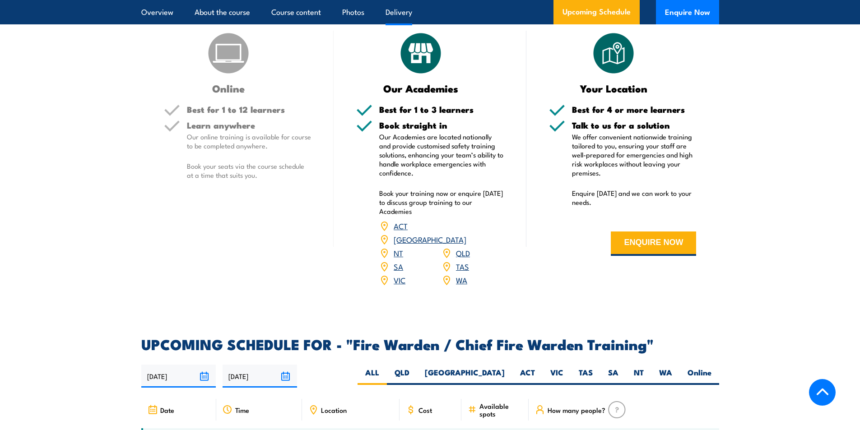
scroll to position [1534, 0]
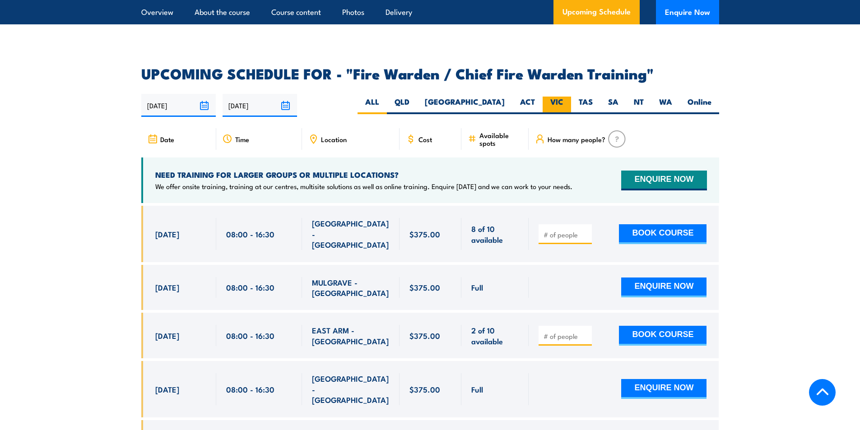
click at [557, 105] on label "VIC" at bounding box center [556, 106] width 28 height 18
click at [563, 102] on input "VIC" at bounding box center [566, 100] width 6 height 6
radio input "true"
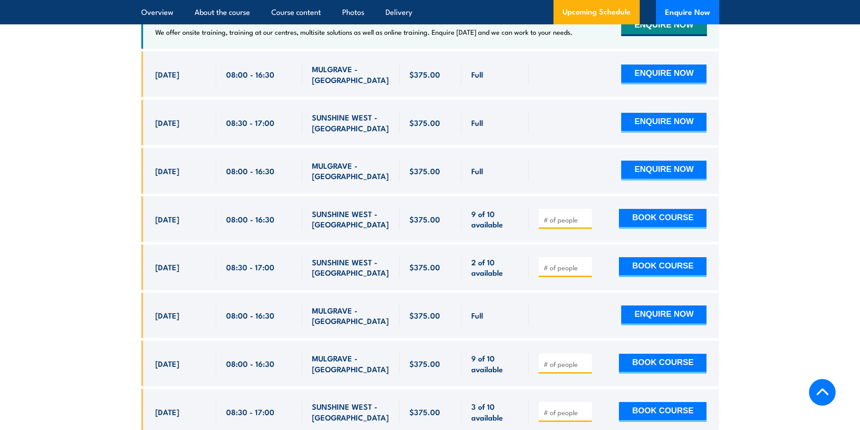
scroll to position [1734, 0]
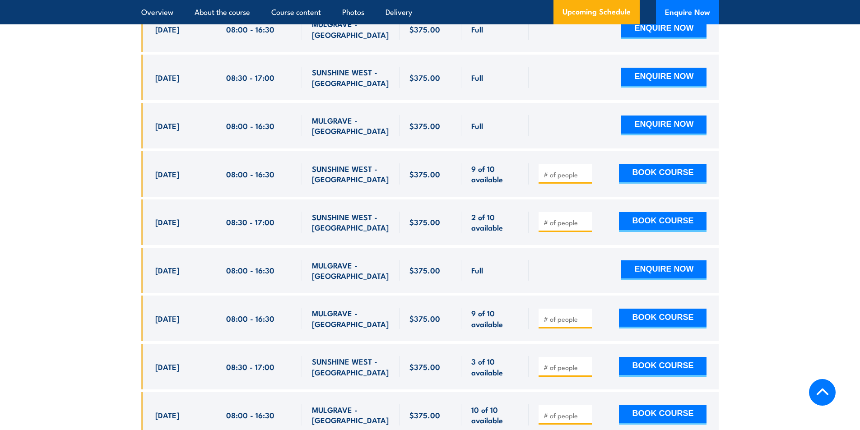
click at [134, 169] on section "UPCOMING SCHEDULE FOR - "Fire Warden / Chief Fire Warden Training" 31/08/2025 2…" at bounding box center [430, 207] width 860 height 680
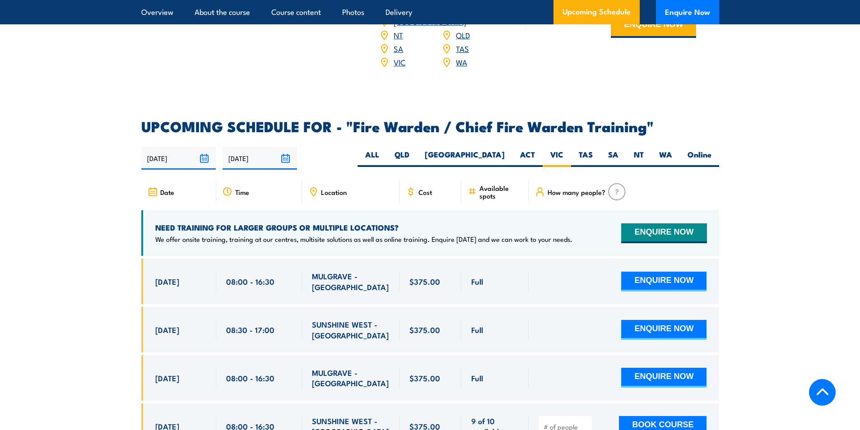
scroll to position [1463, 0]
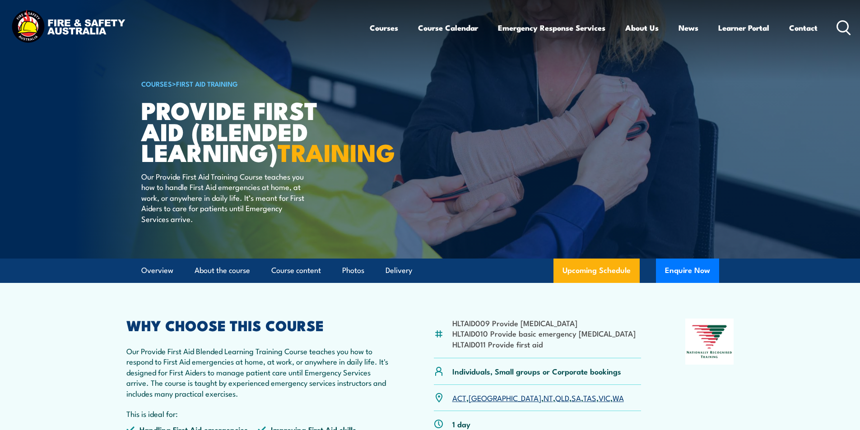
click at [449, 155] on article "COURSES > First Aid Training Provide First Aid (Blended Learning) TRAINING Our …" at bounding box center [430, 129] width 578 height 259
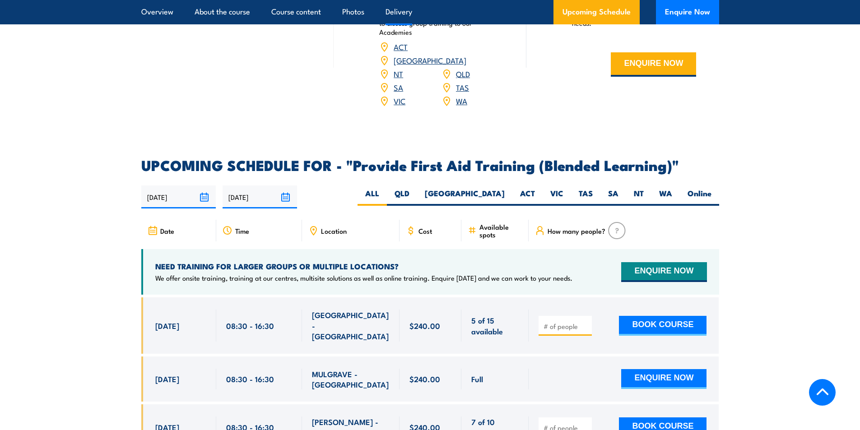
scroll to position [1670, 0]
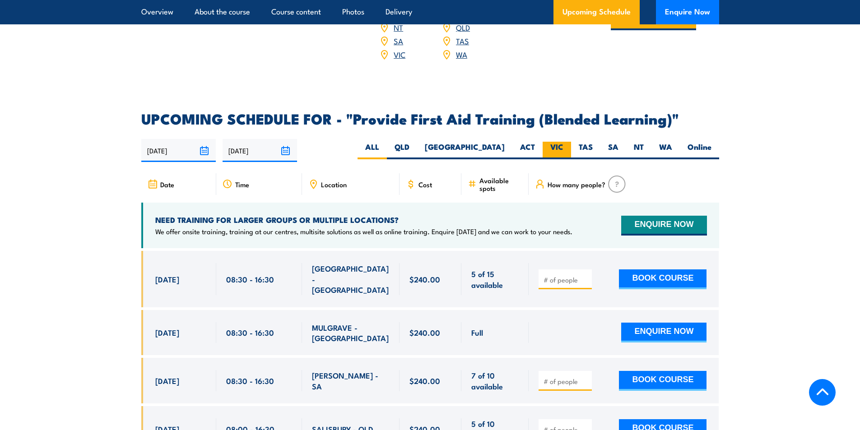
click at [549, 149] on label "VIC" at bounding box center [556, 151] width 28 height 18
click at [563, 148] on input "VIC" at bounding box center [566, 145] width 6 height 6
radio input "true"
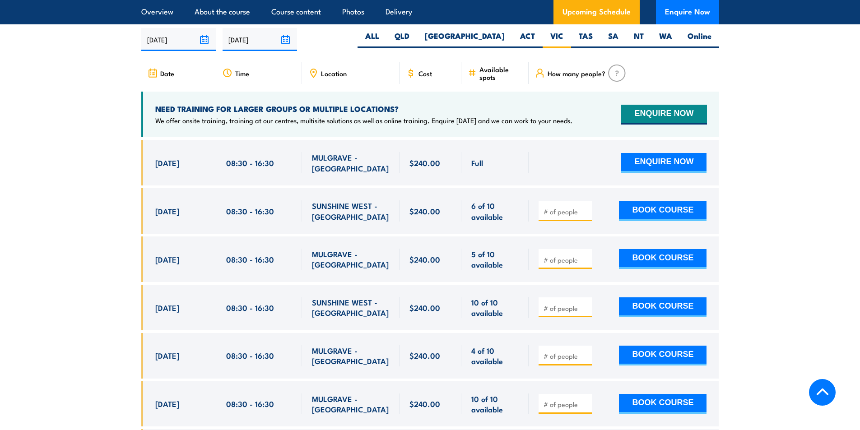
scroll to position [1788, 0]
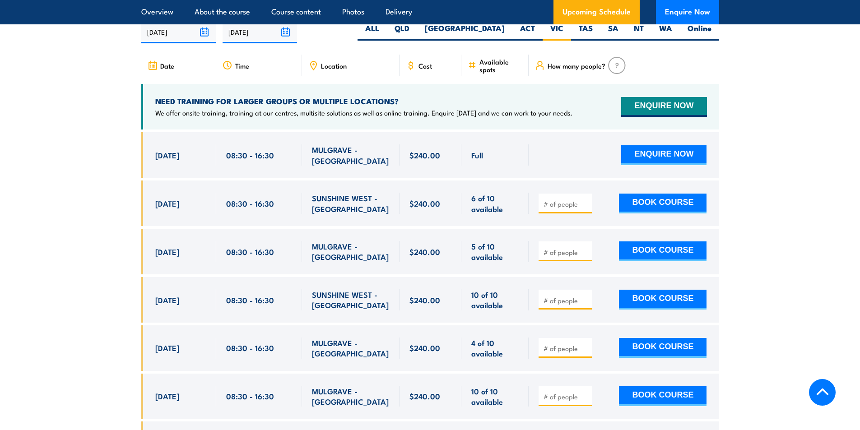
click at [127, 233] on section "UPCOMING SCHEDULE FOR - "Provide First Aid Training (Blended Learning)" 31/08/2…" at bounding box center [430, 309] width 860 height 632
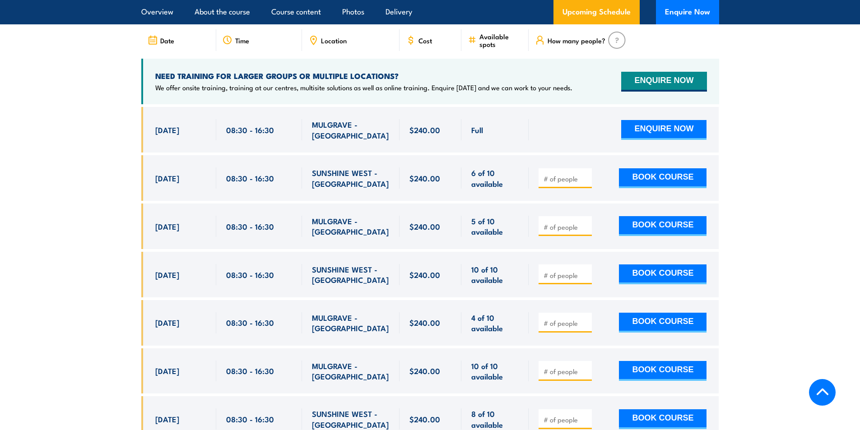
scroll to position [1834, 0]
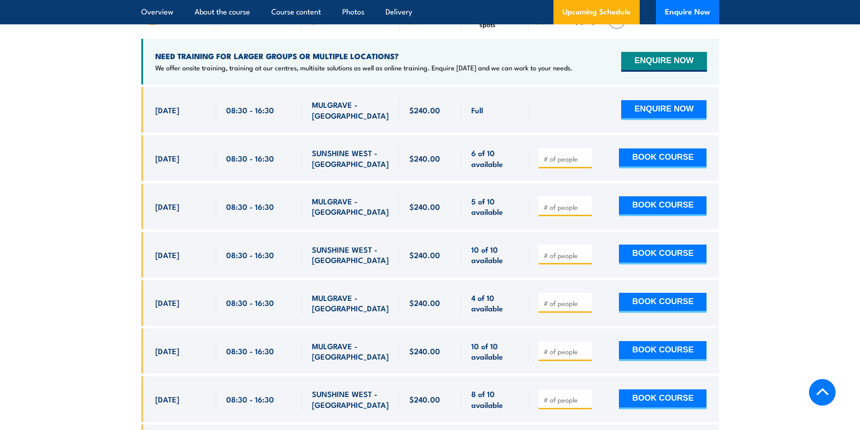
click at [87, 191] on section "UPCOMING SCHEDULE FOR - "Provide First Aid Training (Blended Learning)" 31/08/2…" at bounding box center [430, 264] width 860 height 632
click at [114, 221] on section "UPCOMING SCHEDULE FOR - "Provide First Aid Training (Blended Learning)" 31/08/2…" at bounding box center [430, 264] width 860 height 632
click at [162, 212] on span "25 Sep, 2025" at bounding box center [167, 206] width 24 height 10
click at [107, 227] on section "UPCOMING SCHEDULE FOR - "Provide First Aid Training (Blended Learning)" 31/08/2…" at bounding box center [430, 264] width 860 height 632
drag, startPoint x: 155, startPoint y: 216, endPoint x: 217, endPoint y: 219, distance: 62.4
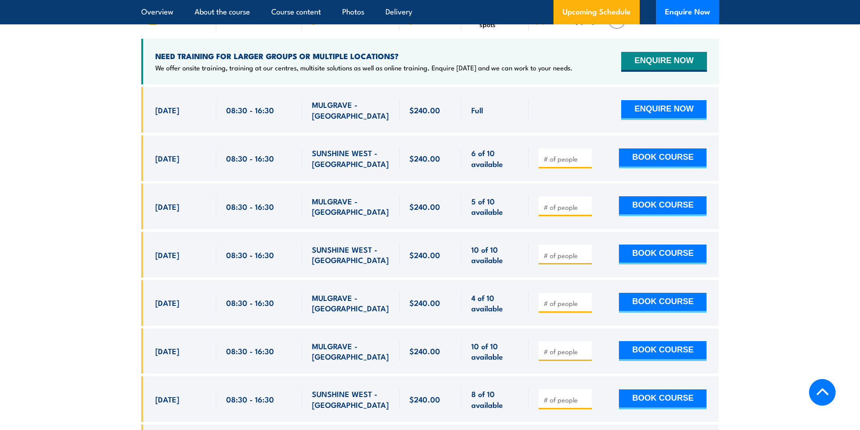
click at [217, 219] on div "25 Sep, 2025, 08:30 - 08:30" at bounding box center [430, 207] width 578 height 46
click at [247, 212] on span "08:30 - 16:30" at bounding box center [250, 206] width 48 height 10
drag, startPoint x: 154, startPoint y: 212, endPoint x: 205, endPoint y: 211, distance: 50.6
click at [205, 211] on div "[DATE] 08:30 - 08:30" at bounding box center [178, 207] width 75 height 46
click at [564, 216] on div at bounding box center [564, 206] width 53 height 20
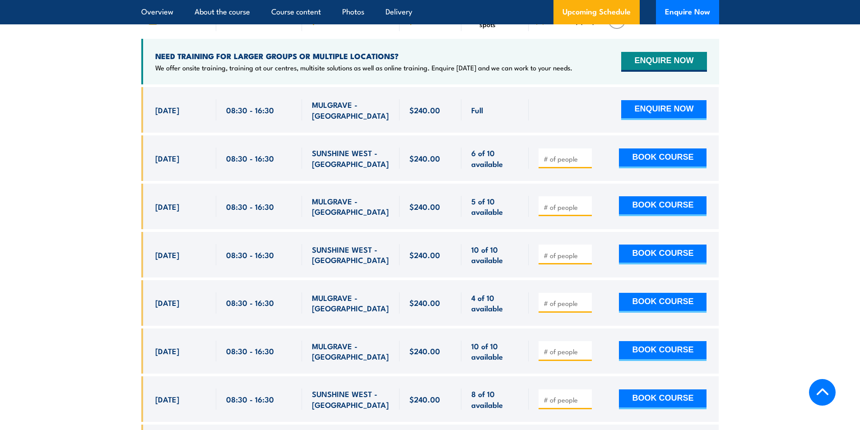
click at [569, 211] on input "number" at bounding box center [565, 207] width 45 height 9
type input "1"
click at [753, 213] on section "UPCOMING SCHEDULE FOR - "Provide First Aid Training (Blended Learning)" 31/08/2…" at bounding box center [430, 264] width 860 height 632
click at [647, 209] on button "BOOK COURSE" at bounding box center [663, 206] width 88 height 20
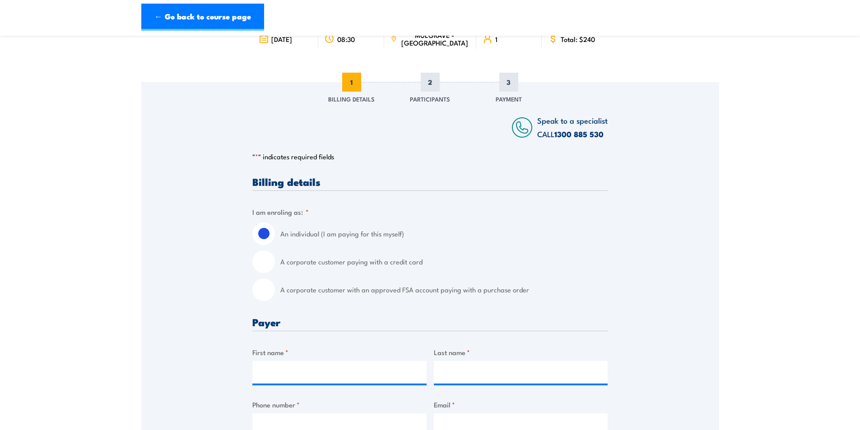
scroll to position [90, 0]
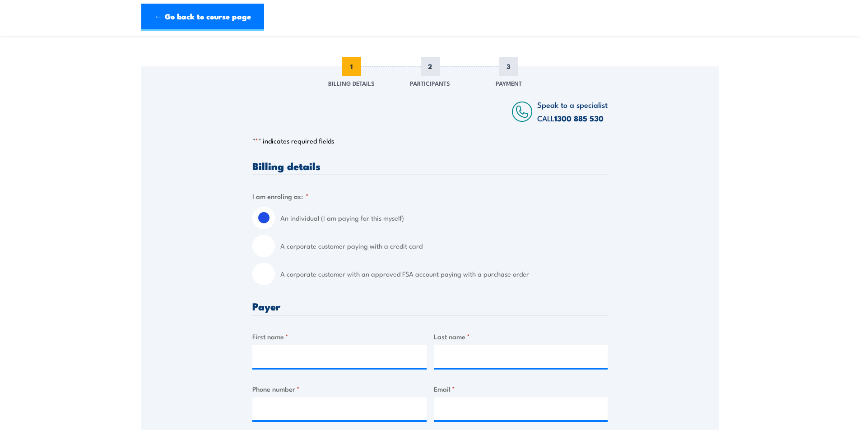
click at [264, 277] on input "A corporate customer with an approved FSA account paying with a purchase order" at bounding box center [263, 274] width 23 height 23
radio input "true"
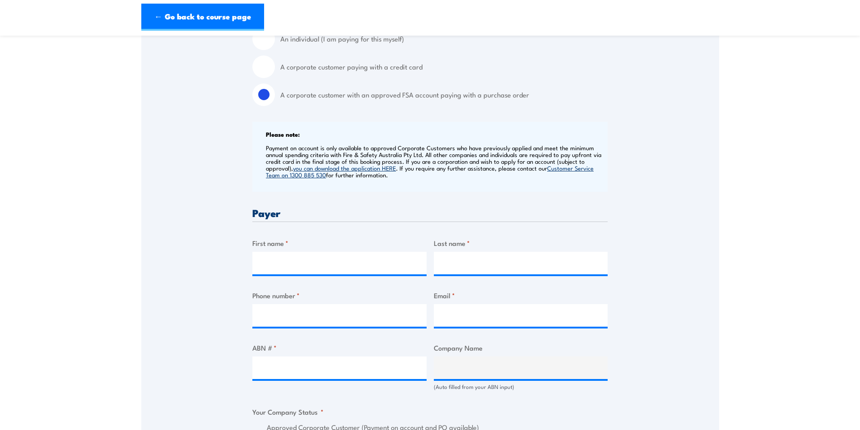
scroll to position [271, 0]
click at [314, 258] on input "First name *" at bounding box center [339, 261] width 174 height 23
type input "[PERSON_NAME]"
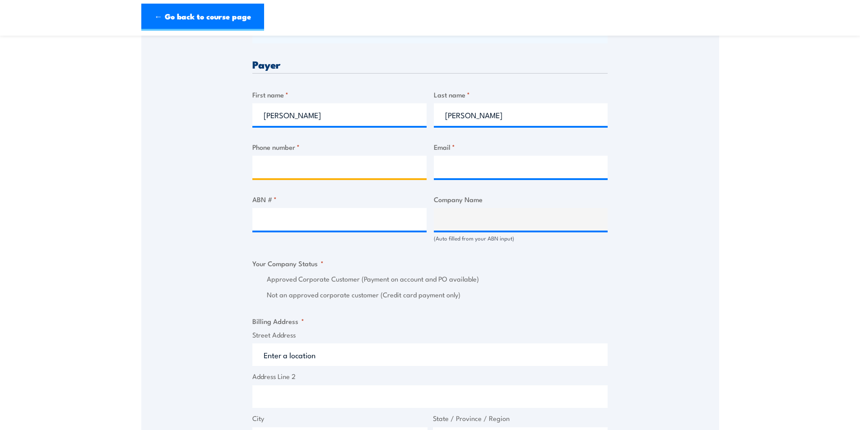
scroll to position [451, 0]
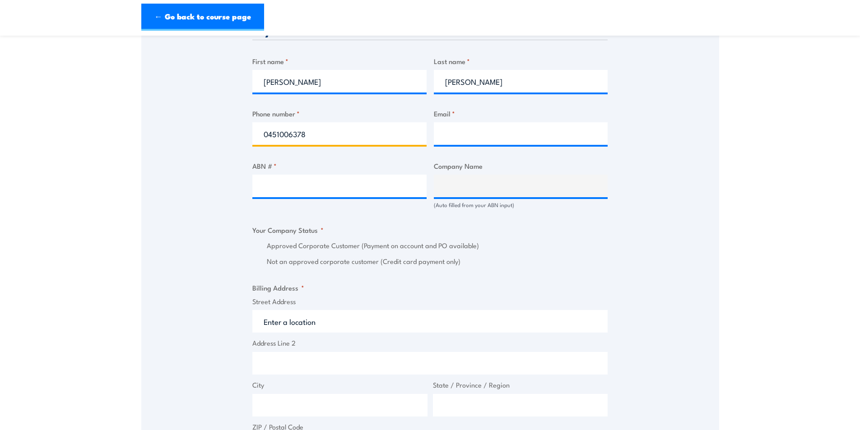
type input "0451006378"
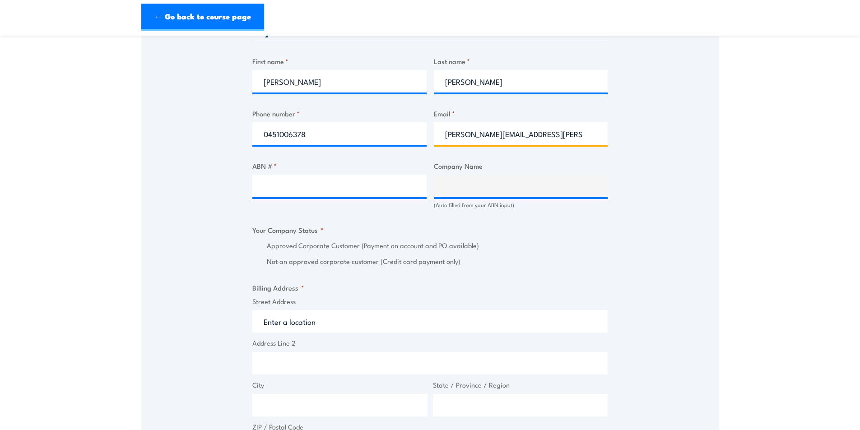
type input "asmita.clark@careauto.com.au"
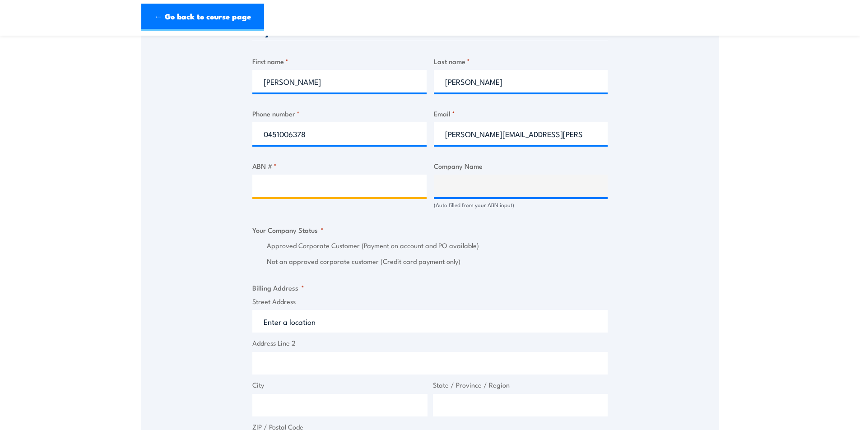
click at [310, 188] on input "ABN # *" at bounding box center [339, 186] width 174 height 23
paste input "94 633 108 700"
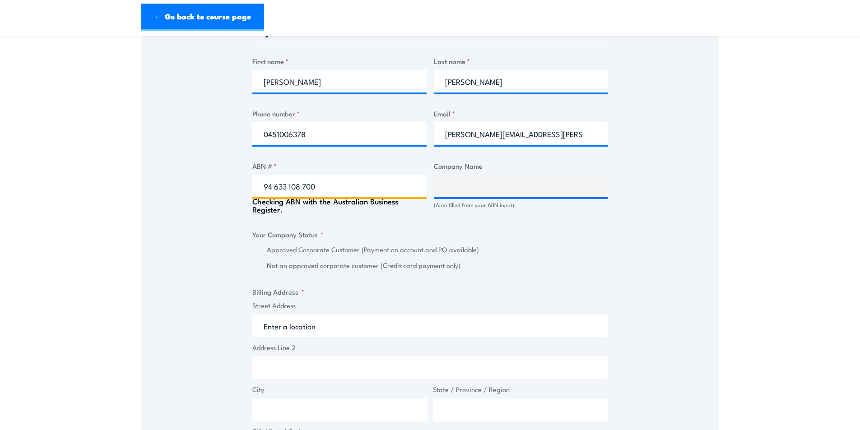
type input "94 633 108 700"
click at [189, 198] on div "Speak to a specialist CALL 1300 885 530 CALL 1300 885 530 " * " indicates requi…" at bounding box center [430, 225] width 578 height 1040
type input "THE CARE AUTOMOTIVE GROUP PTY LTD"
radio input "true"
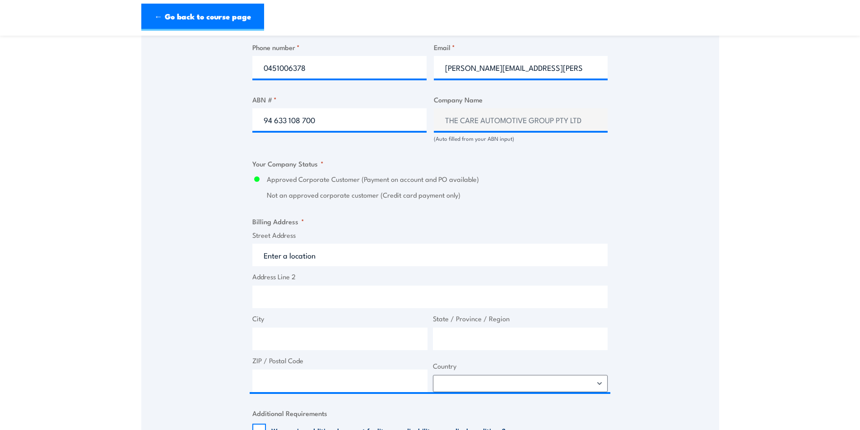
scroll to position [542, 0]
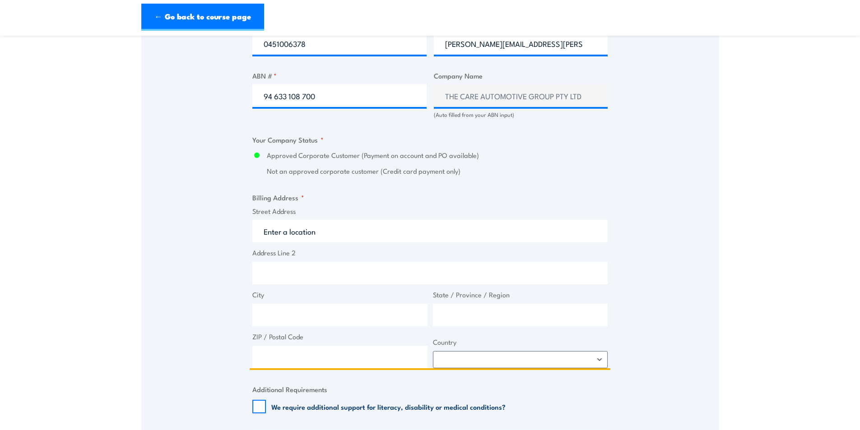
click at [299, 223] on input "Street Address" at bounding box center [429, 231] width 355 height 23
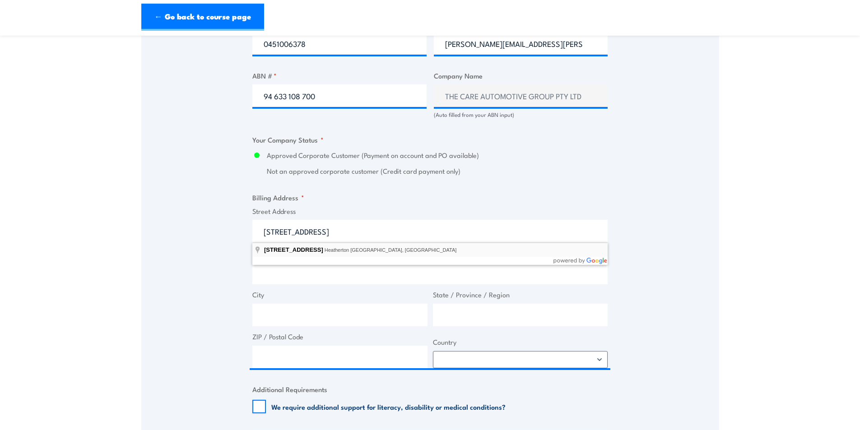
type input "50-52 Sunmore Close, Heatherton VIC, Australia"
type input "50 Sunmore Cl"
type input "Heatherton"
type input "Victoria"
type input "3202"
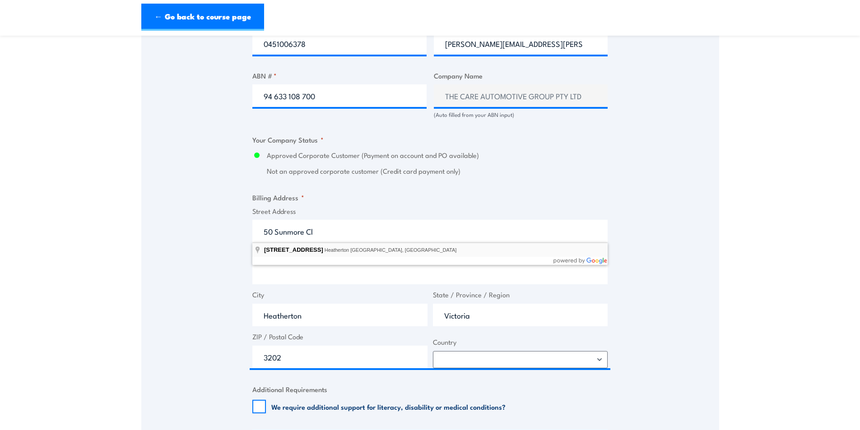
select select "Australia"
drag, startPoint x: 172, startPoint y: 247, endPoint x: 176, endPoint y: 243, distance: 5.4
click at [172, 246] on div "Speak to a specialist CALL 1300 885 530 CALL 1300 885 530 " * " indicates requi…" at bounding box center [430, 133] width 578 height 1036
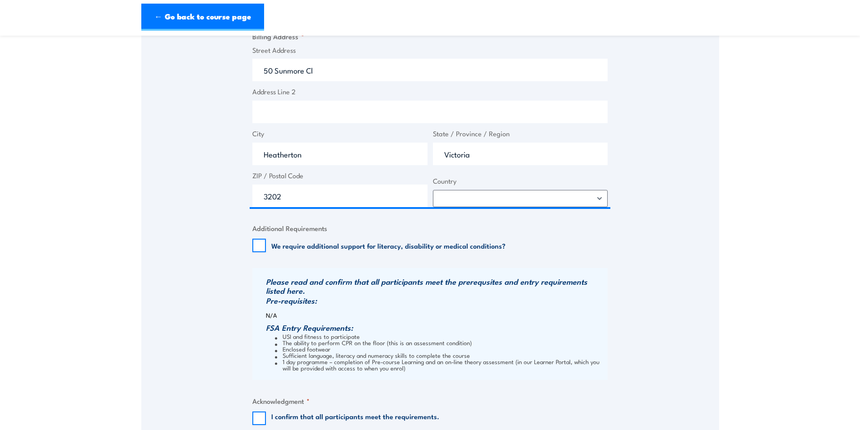
scroll to position [857, 0]
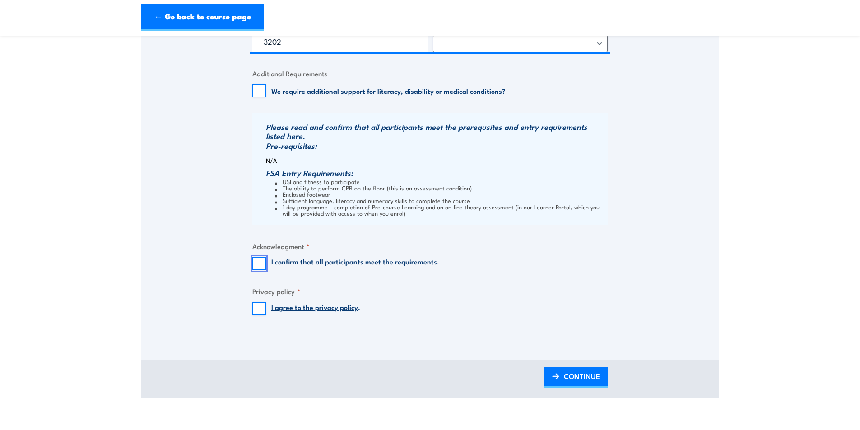
click at [260, 265] on input "I confirm that all participants meet the requirements." at bounding box center [259, 264] width 14 height 14
checkbox input "true"
drag, startPoint x: 259, startPoint y: 314, endPoint x: 264, endPoint y: 320, distance: 7.7
click at [259, 313] on input "I agree to the privacy policy ." at bounding box center [259, 309] width 14 height 14
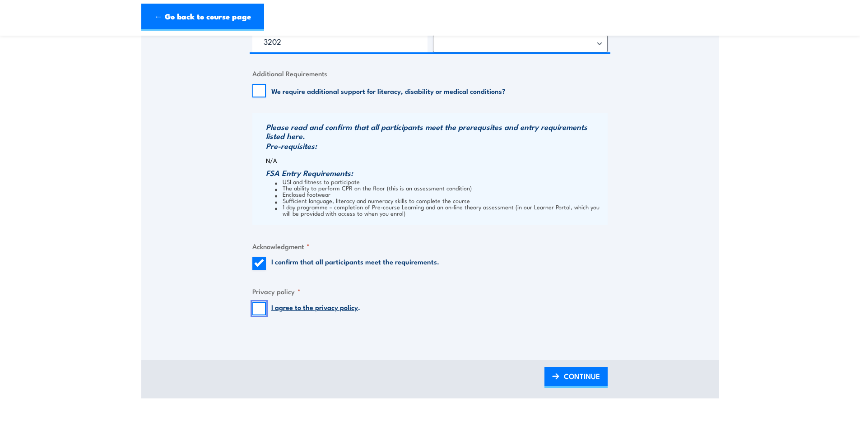
checkbox input "true"
click at [572, 378] on span "CONTINUE" at bounding box center [582, 376] width 36 height 24
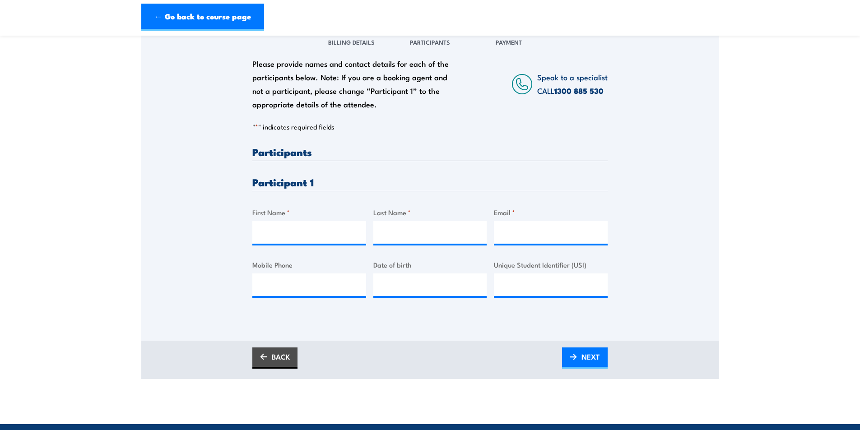
scroll to position [135, 0]
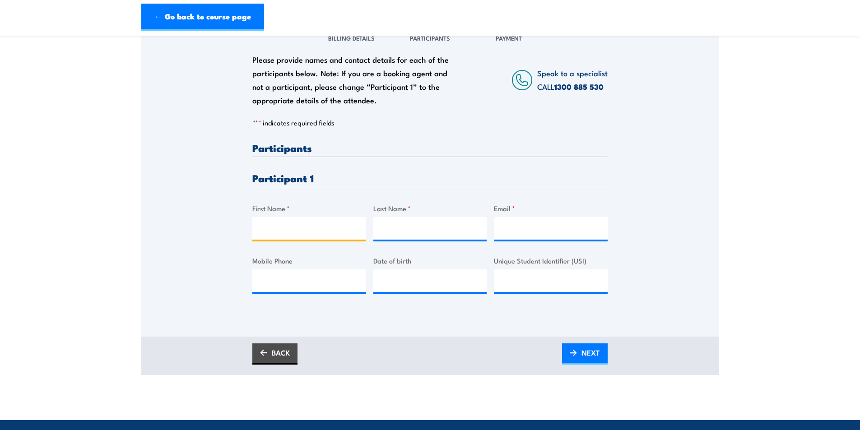
click at [291, 231] on input "First Name *" at bounding box center [309, 228] width 114 height 23
click at [291, 232] on input "First Name *" at bounding box center [309, 228] width 114 height 23
click at [288, 226] on input "First Name *" at bounding box center [309, 228] width 114 height 23
type input "Ben"
type input "Walters"
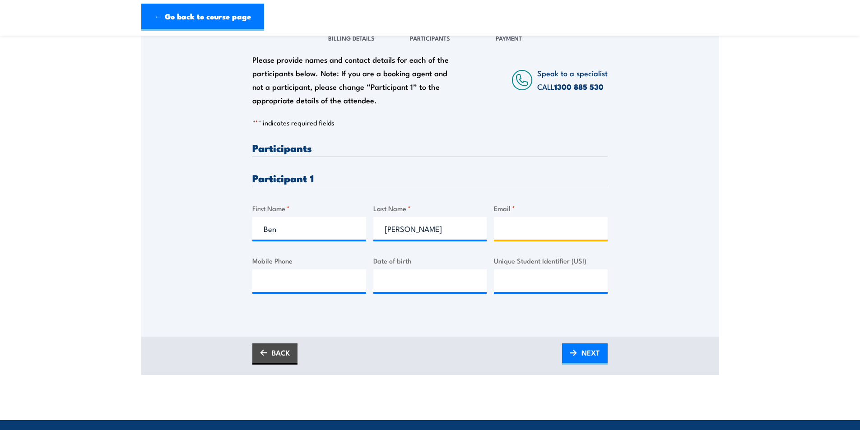
click at [510, 228] on input "Email *" at bounding box center [551, 228] width 114 height 23
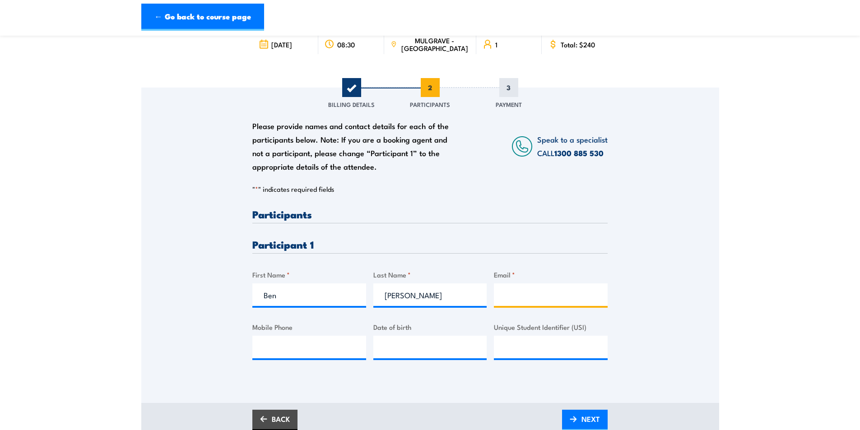
scroll to position [90, 0]
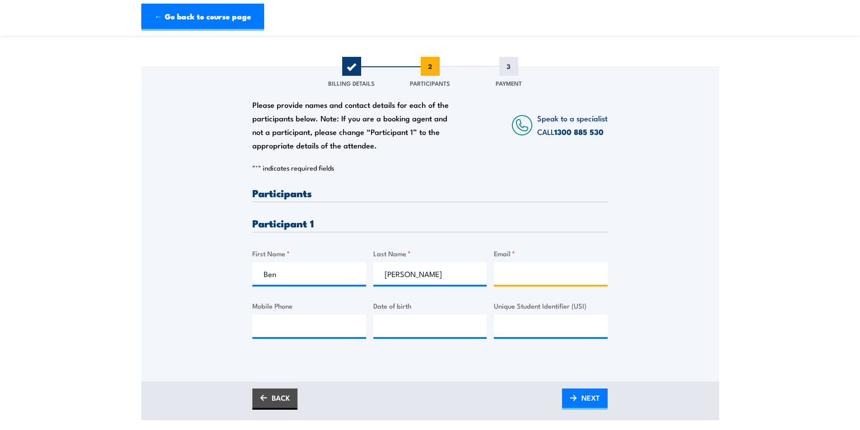
click at [516, 273] on input "Email *" at bounding box center [551, 273] width 114 height 23
paste input "benwalters86@hotmail.com"
type input "benwalters86@hotmail.com"
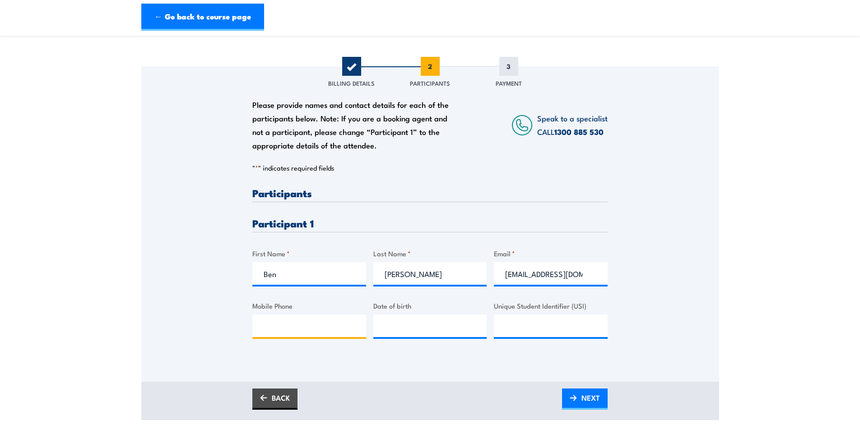
click at [287, 329] on input "Mobile Phone" at bounding box center [309, 326] width 114 height 23
paste input "0412620297"
type input "0412620297"
type input "__/__/____"
click at [400, 328] on input "__/__/____" at bounding box center [430, 326] width 114 height 23
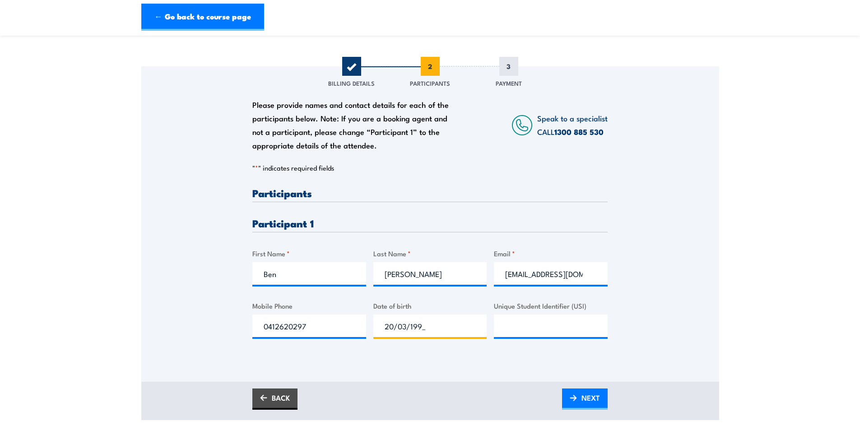
type input "20/03/1994"
click at [195, 285] on div "Please provide names and contact details for each of the participants below. No…" at bounding box center [430, 211] width 578 height 290
click at [533, 325] on input "Unique Student Identifier (USI)" at bounding box center [551, 326] width 114 height 23
paste input "CD9G28C9Z7"
type input "CD9G28C9Z7"
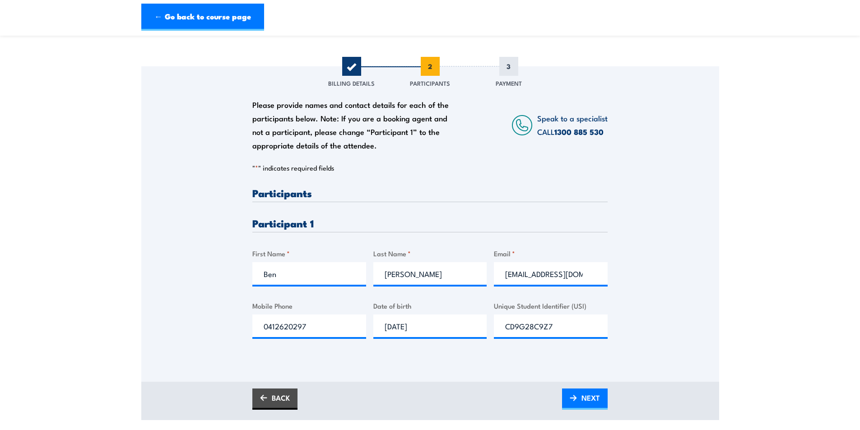
click at [463, 359] on div "Please provide names and contact details for each of the participants below. No…" at bounding box center [430, 223] width 578 height 315
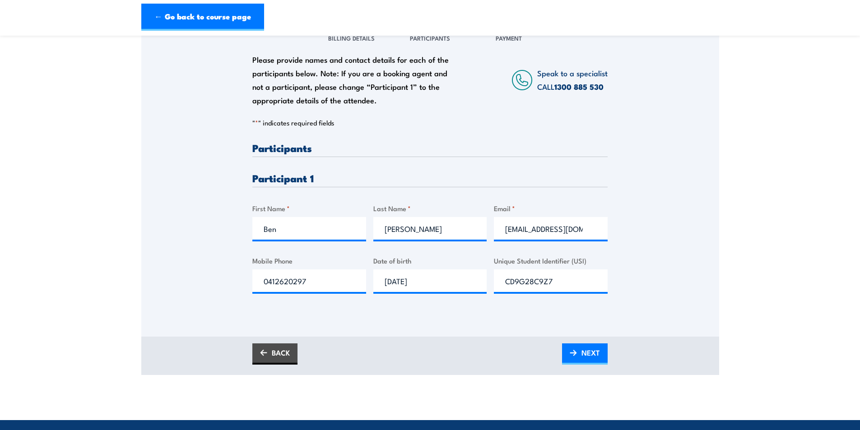
click at [432, 332] on div "Please provide names and contact details for each of the participants below. No…" at bounding box center [430, 178] width 578 height 315
click at [585, 355] on span "NEXT" at bounding box center [590, 353] width 19 height 24
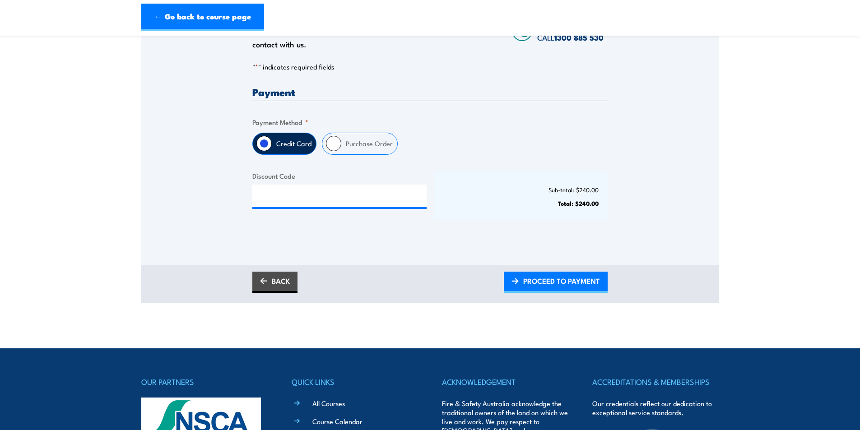
scroll to position [181, 0]
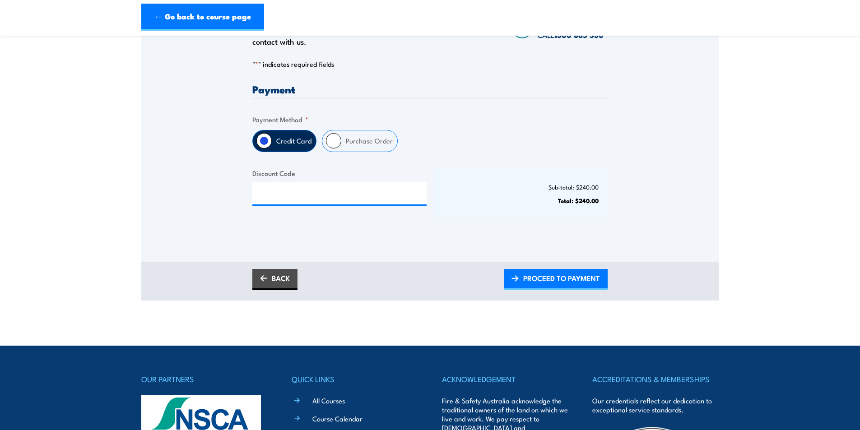
click at [368, 140] on label "Purchase Order" at bounding box center [369, 140] width 56 height 21
click at [341, 140] on input "Purchase Order" at bounding box center [333, 140] width 15 height 15
radio input "true"
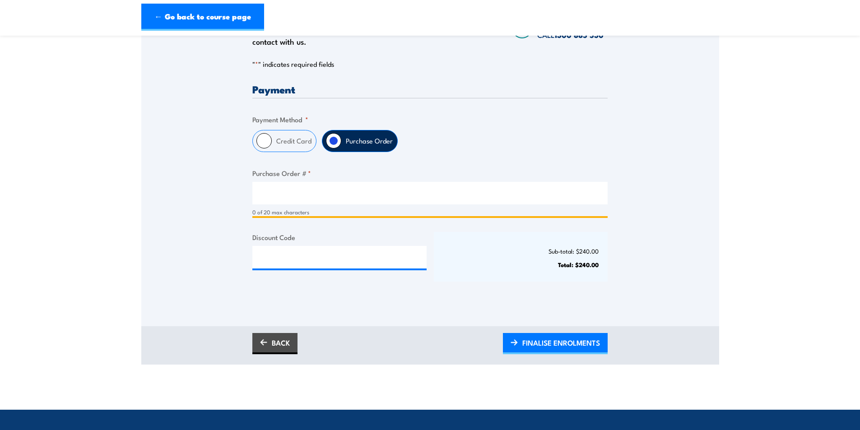
click at [338, 186] on input "Purchase Order # *" at bounding box center [429, 193] width 355 height 23
type input "PO0004"
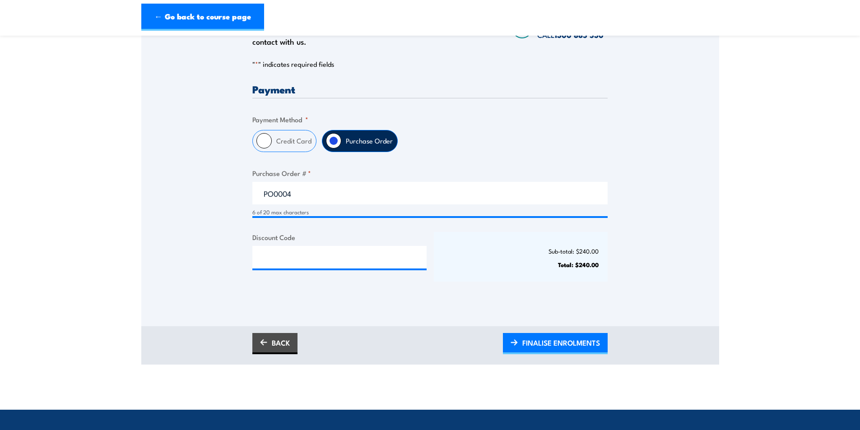
click at [160, 225] on div "Only approved companies can use purchase orders. If you would like to become ap…" at bounding box center [430, 138] width 578 height 325
click at [542, 341] on span "FINALISE ENROLMENTS" at bounding box center [561, 343] width 78 height 24
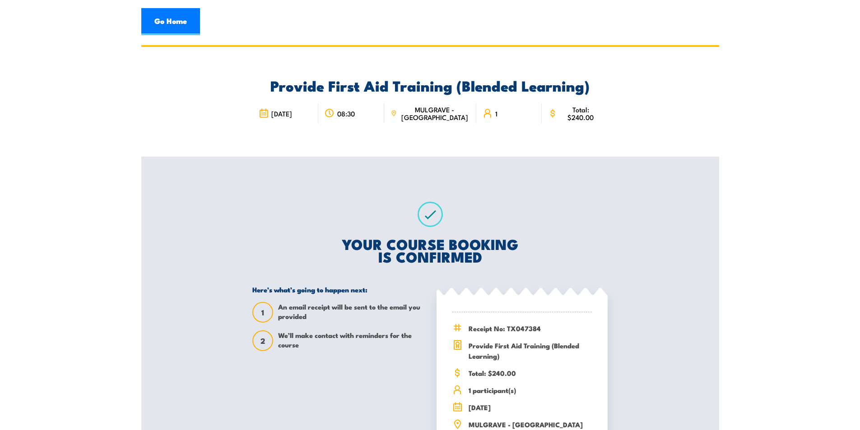
click at [372, 199] on div "YOUR COURSE BOOKING IS CONFIRMED Here’s what’s going to happen next: 1 An email…" at bounding box center [429, 329] width 377 height 344
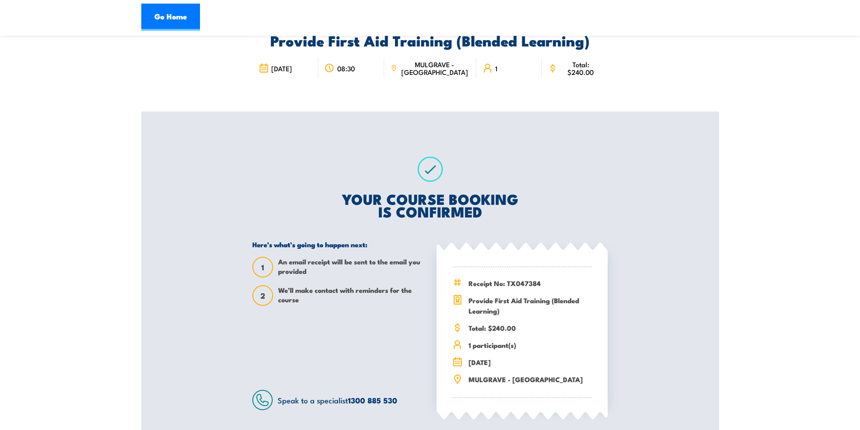
click at [762, 154] on section "Provide First Aid Training (Blended Learning) 08:30" at bounding box center [430, 227] width 860 height 455
click at [290, 164] on div "YOUR COURSE BOOKING IS CONFIRMED Here’s what’s going to happen next: 1 An email…" at bounding box center [429, 283] width 377 height 344
click at [186, 9] on link "Go Home" at bounding box center [170, 17] width 59 height 27
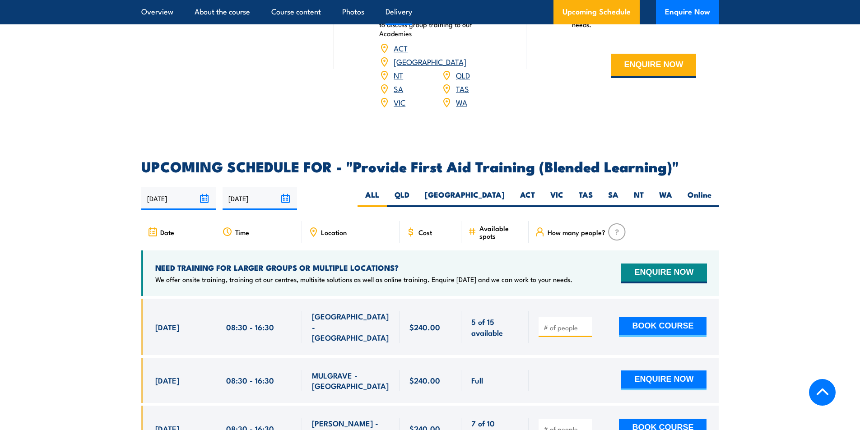
scroll to position [1625, 0]
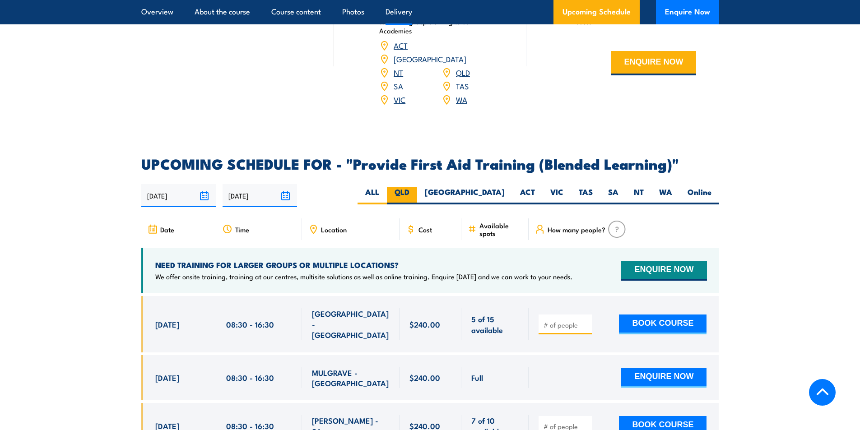
click at [417, 204] on label "QLD" at bounding box center [402, 196] width 30 height 18
click at [415, 193] on input "QLD" at bounding box center [412, 190] width 6 height 6
radio input "true"
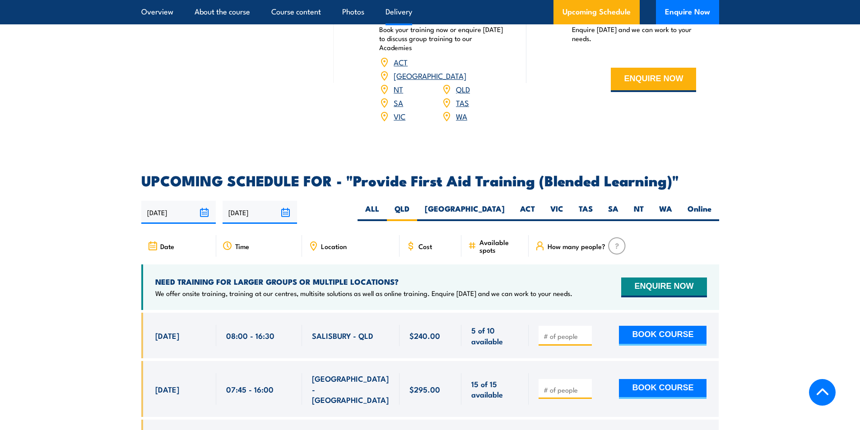
scroll to position [1700, 0]
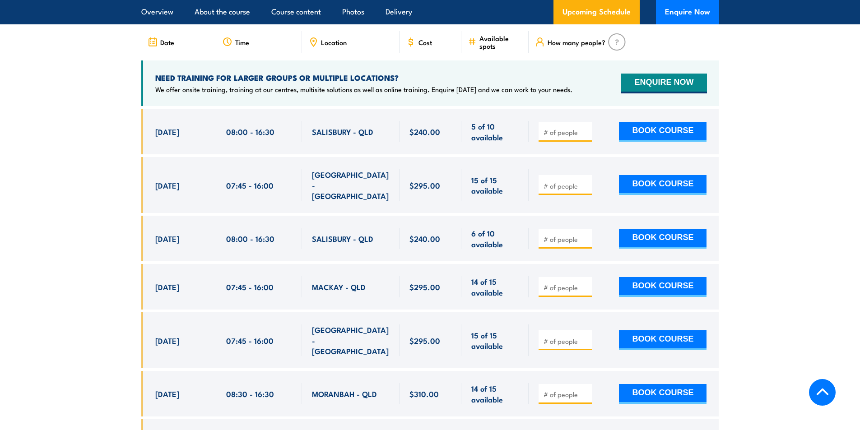
scroll to position [1834, 0]
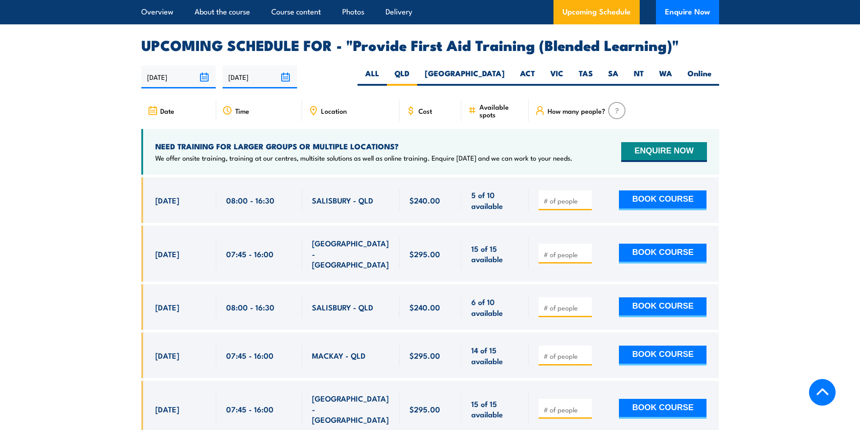
scroll to position [1788, 0]
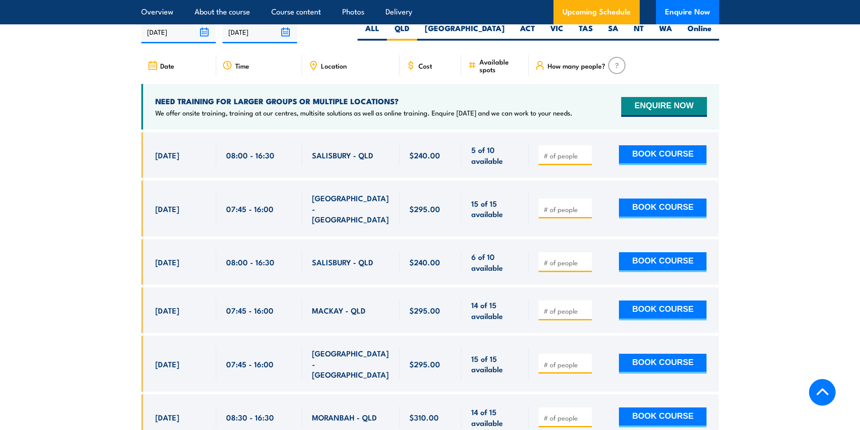
click at [208, 173] on div "8 Sep, 2025, 08:00 - 08:00" at bounding box center [178, 155] width 75 height 46
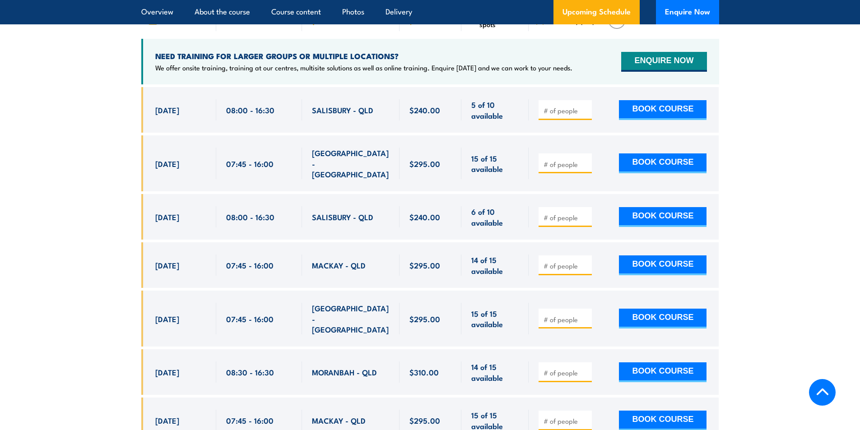
click at [152, 229] on div "[DATE] 08:00 - 08:00" at bounding box center [178, 217] width 75 height 46
drag, startPoint x: 178, startPoint y: 116, endPoint x: 189, endPoint y: 115, distance: 11.4
click at [179, 115] on span "8 Sep, 2025" at bounding box center [167, 110] width 24 height 10
click at [196, 130] on div "8 Sep, 2025, 08:00 - 08:00" at bounding box center [178, 110] width 75 height 46
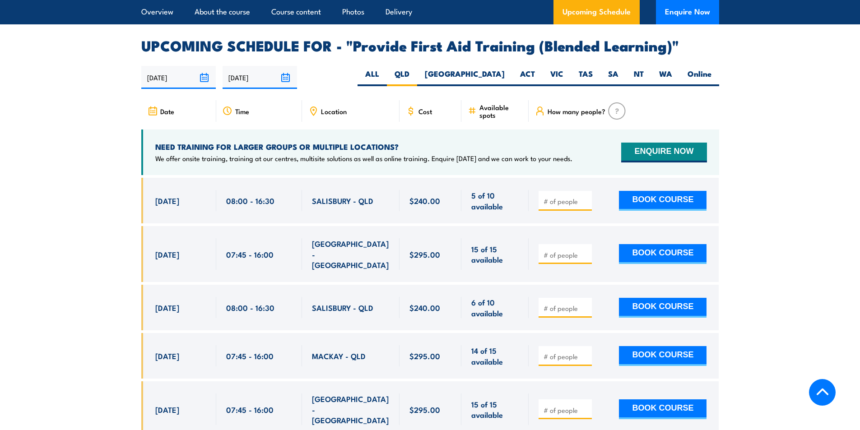
scroll to position [1743, 0]
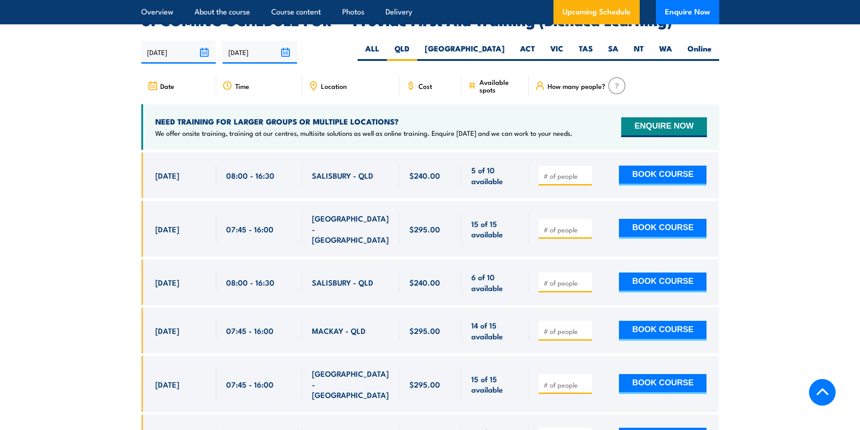
scroll to position [1788, 0]
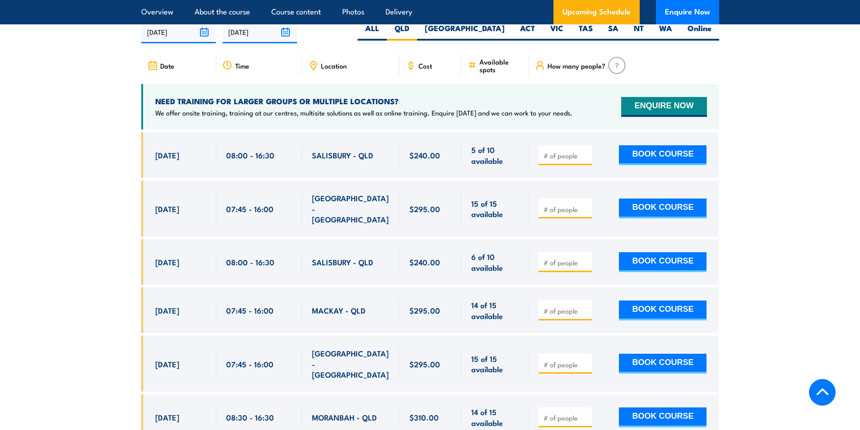
click at [157, 166] on div "8 Sep, 2025" at bounding box center [180, 154] width 51 height 21
click at [167, 264] on div "23 Sep, 2025" at bounding box center [180, 261] width 51 height 21
drag, startPoint x: 154, startPoint y: 259, endPoint x: 484, endPoint y: 258, distance: 330.3
click at [484, 258] on div "23 Sep, 2025, 08:00 - 08:00" at bounding box center [430, 262] width 578 height 46
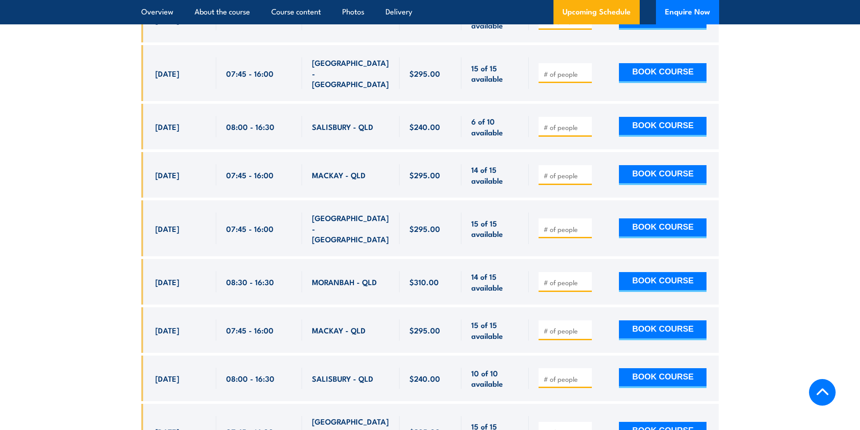
scroll to position [1879, 0]
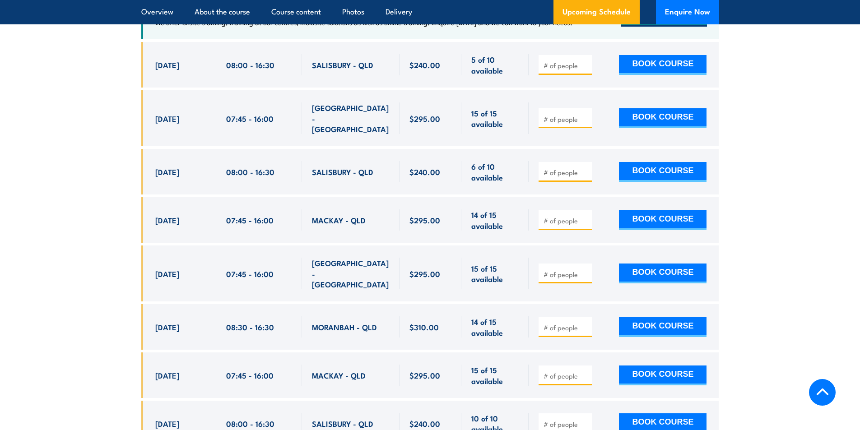
click at [551, 167] on span at bounding box center [565, 172] width 47 height 10
type input "1"
click at [683, 168] on button "BOOK COURSE" at bounding box center [663, 172] width 88 height 20
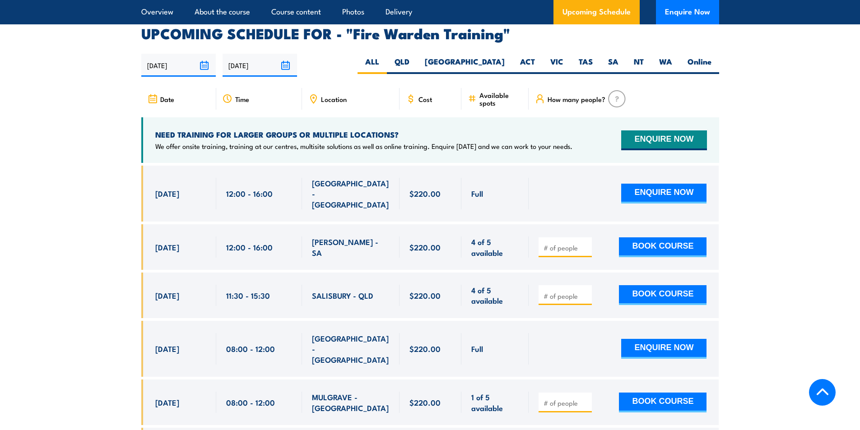
scroll to position [1579, 0]
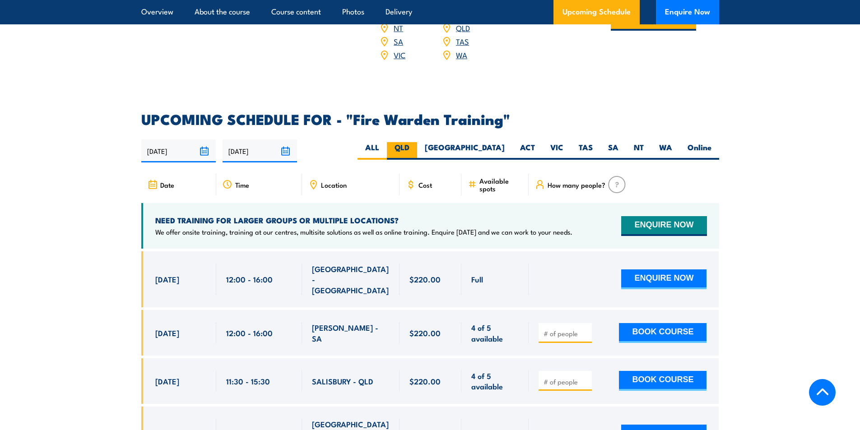
click at [417, 142] on label "QLD" at bounding box center [402, 151] width 30 height 18
click at [415, 142] on input "QLD" at bounding box center [412, 145] width 6 height 6
radio input "true"
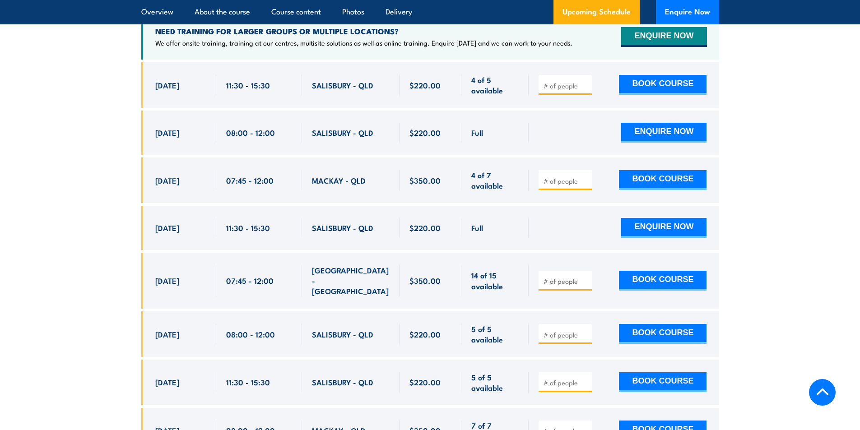
scroll to position [1814, 0]
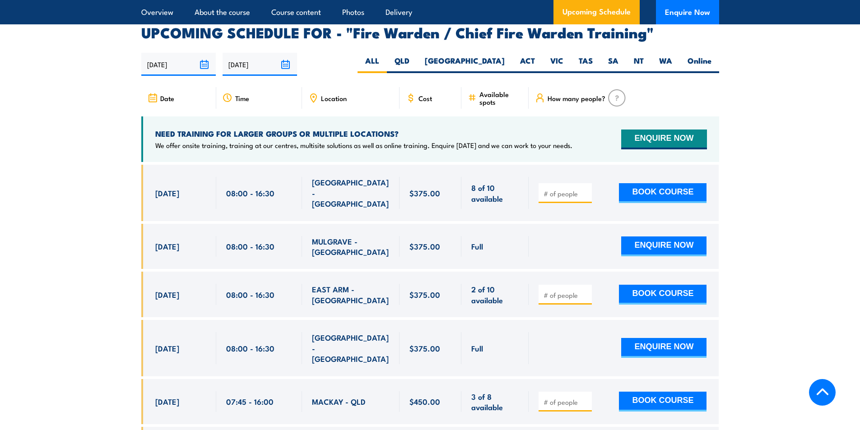
scroll to position [1579, 0]
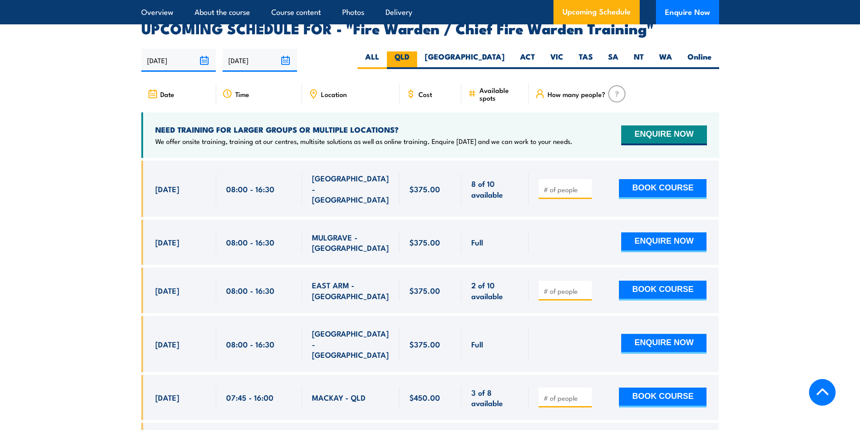
click at [417, 57] on label "QLD" at bounding box center [402, 60] width 30 height 18
click at [415, 57] on input "QLD" at bounding box center [412, 54] width 6 height 6
radio input "true"
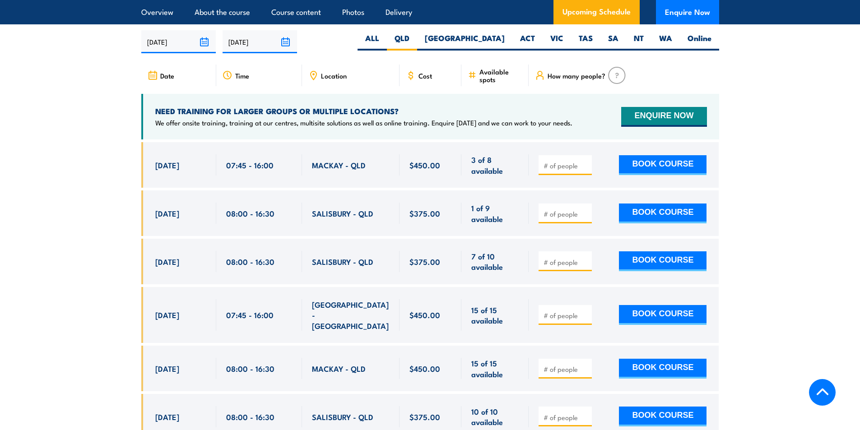
scroll to position [1598, 0]
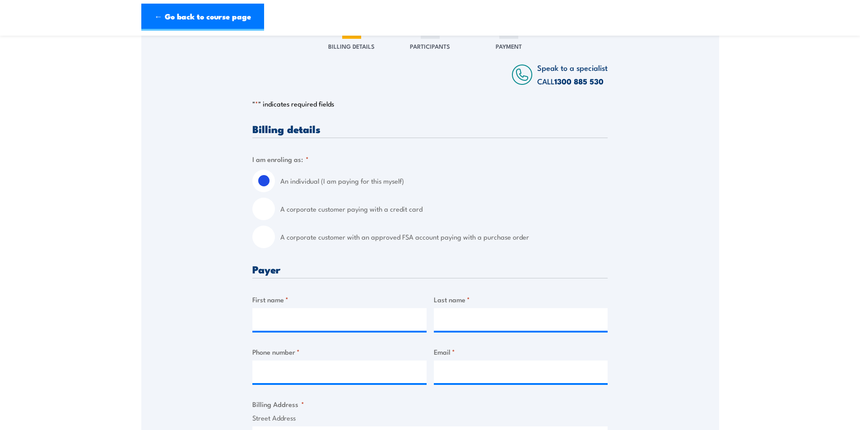
scroll to position [135, 0]
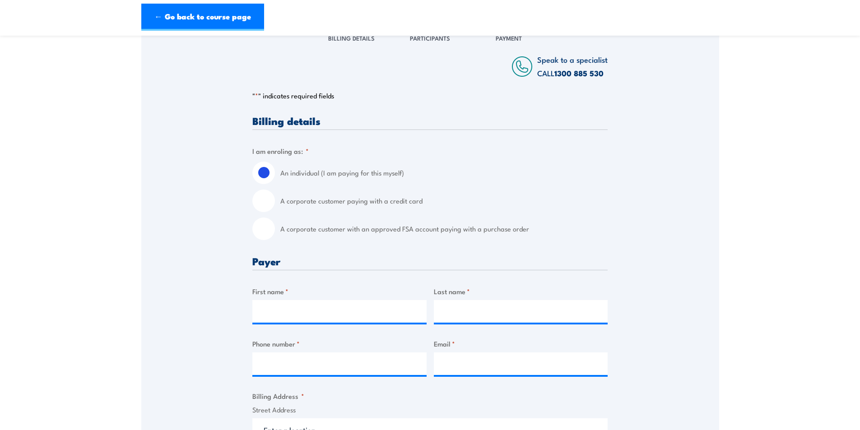
click at [260, 230] on input "A corporate customer with an approved FSA account paying with a purchase order" at bounding box center [263, 229] width 23 height 23
radio input "true"
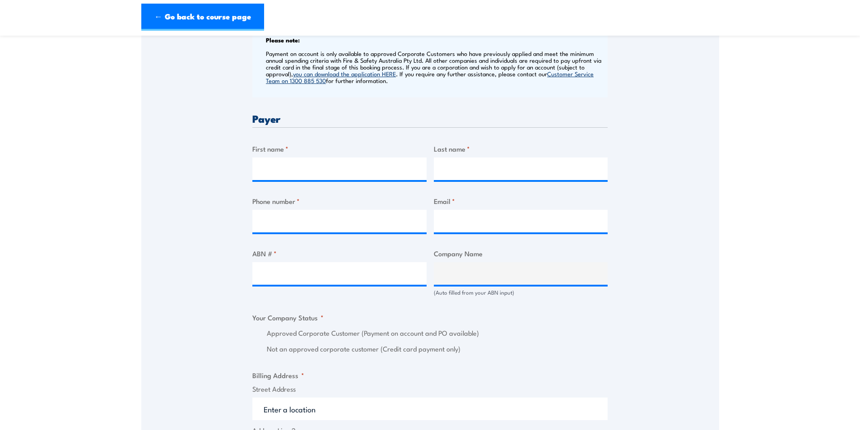
scroll to position [406, 0]
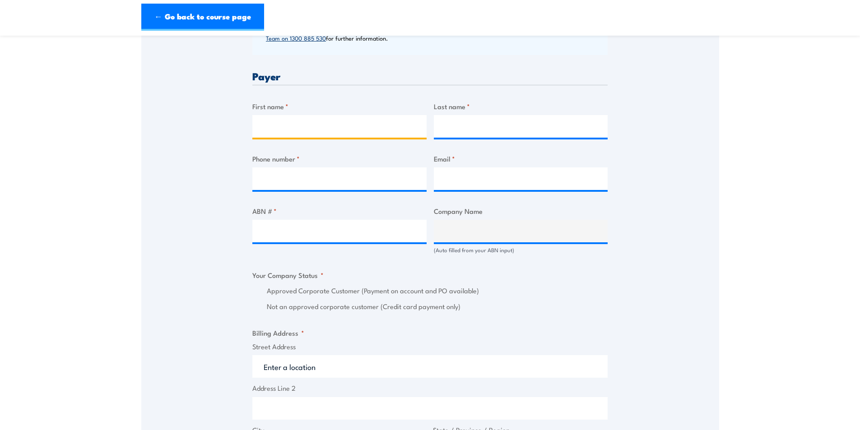
click at [276, 122] on input "First name *" at bounding box center [339, 126] width 174 height 23
type input "Asmita"
type input "Clark"
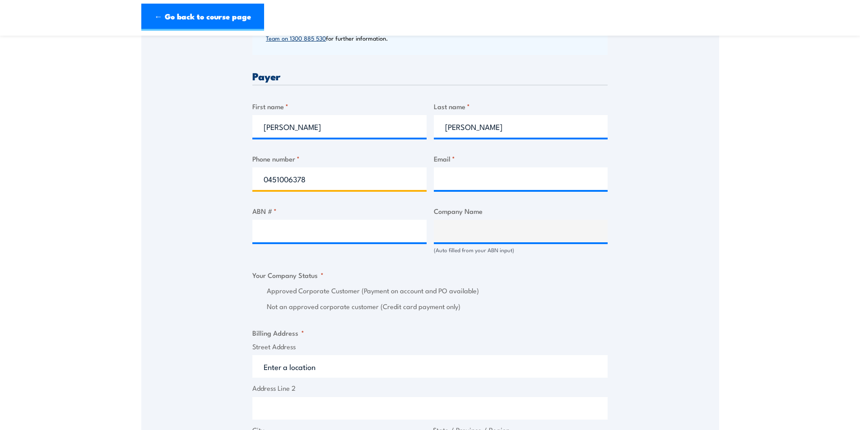
type input "0451006378"
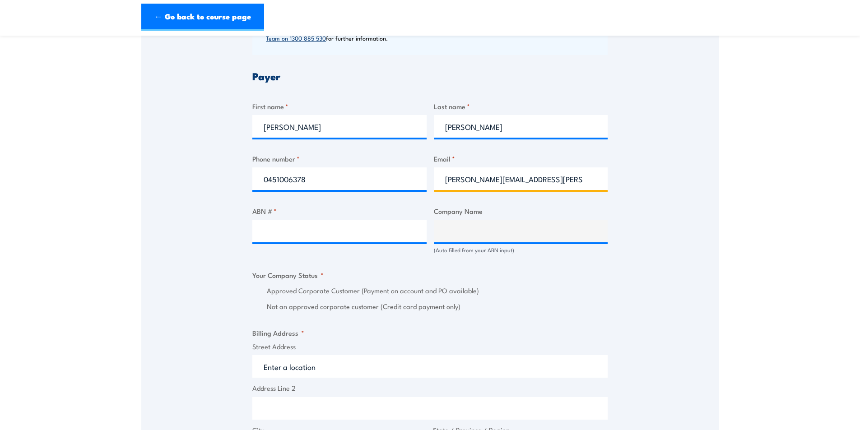
type input "asmita.clark@careauto.com.au"
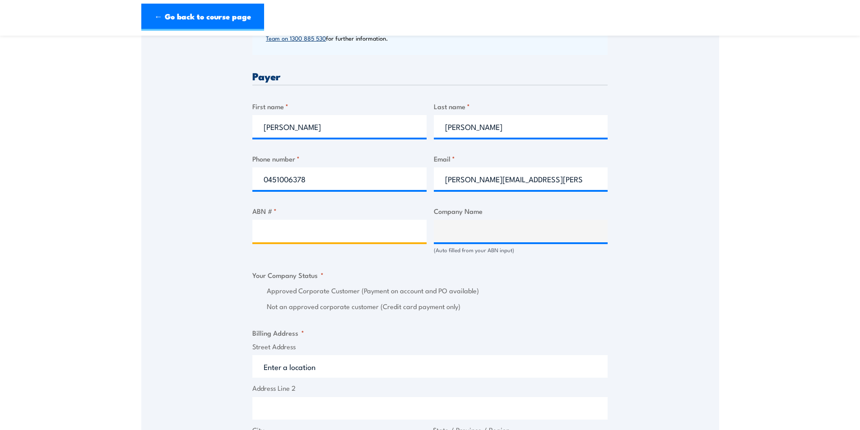
click at [268, 229] on input "ABN # *" at bounding box center [339, 231] width 174 height 23
paste input "94 633 108 700"
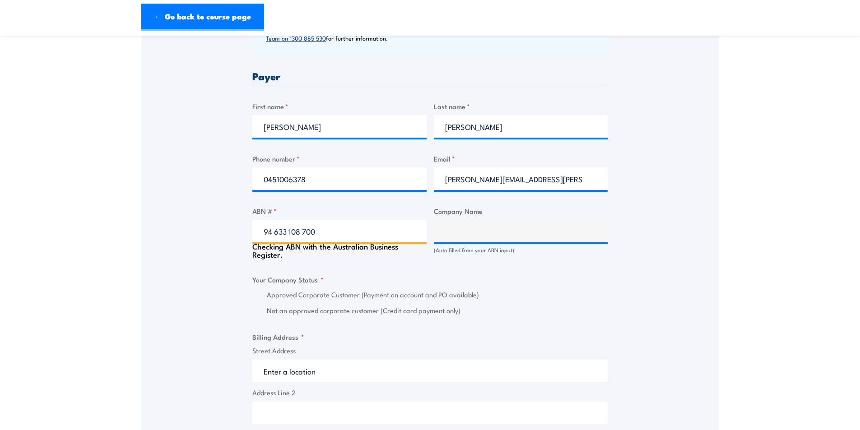
type input "94 633 108 700"
click at [224, 238] on div "Speak to a specialist CALL 1300 885 530 CALL 1300 885 530 " * " indicates requi…" at bounding box center [430, 270] width 578 height 1040
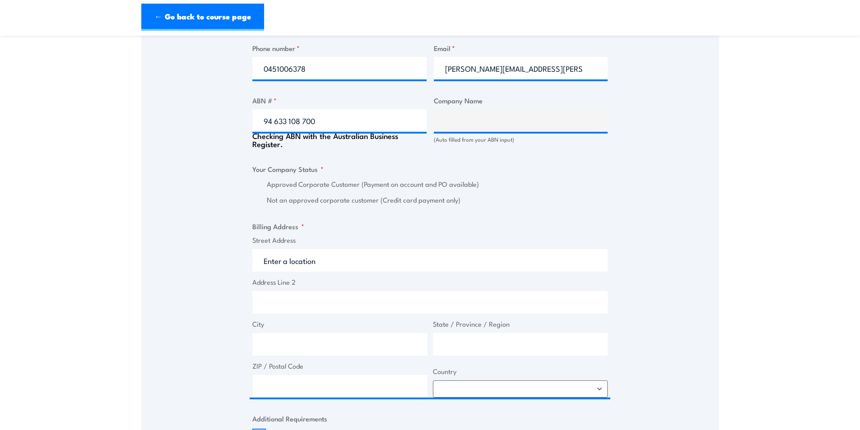
scroll to position [496, 0]
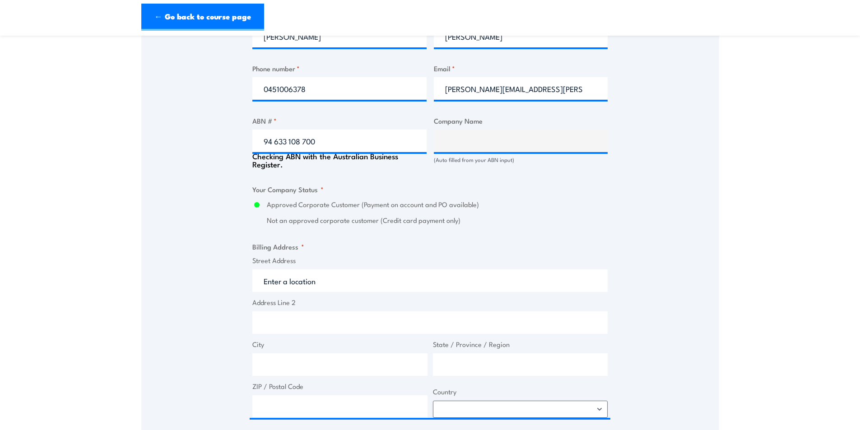
type input "THE CARE AUTOMOTIVE GROUP PTY LTD"
radio input "true"
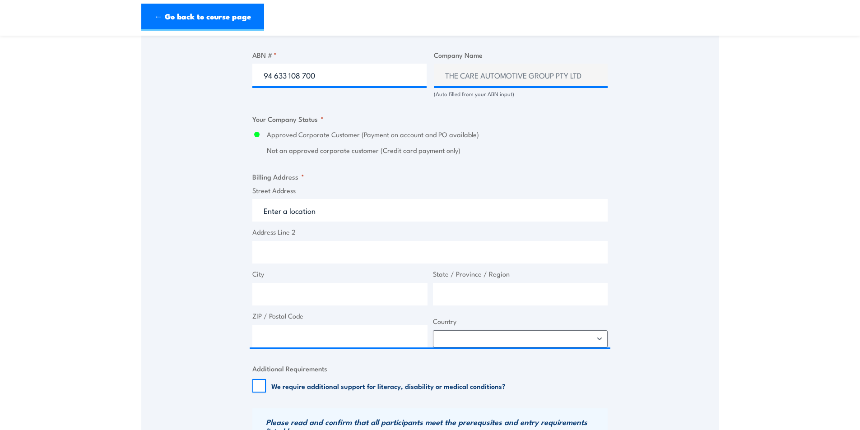
scroll to position [632, 0]
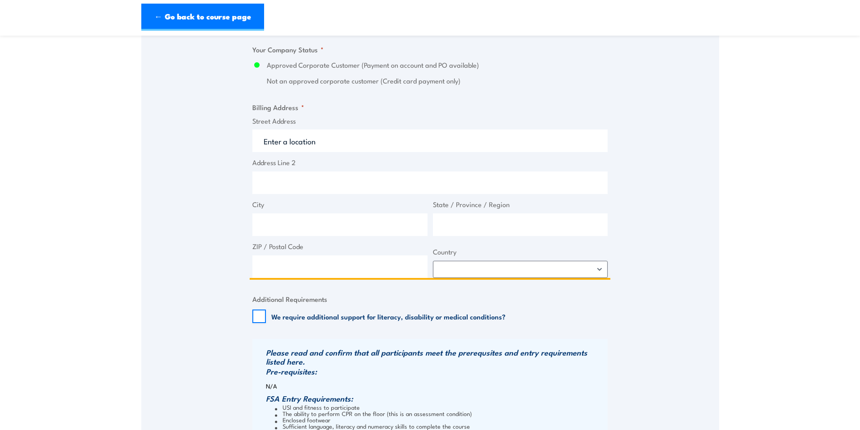
click at [325, 137] on input "Street Address" at bounding box center [429, 141] width 355 height 23
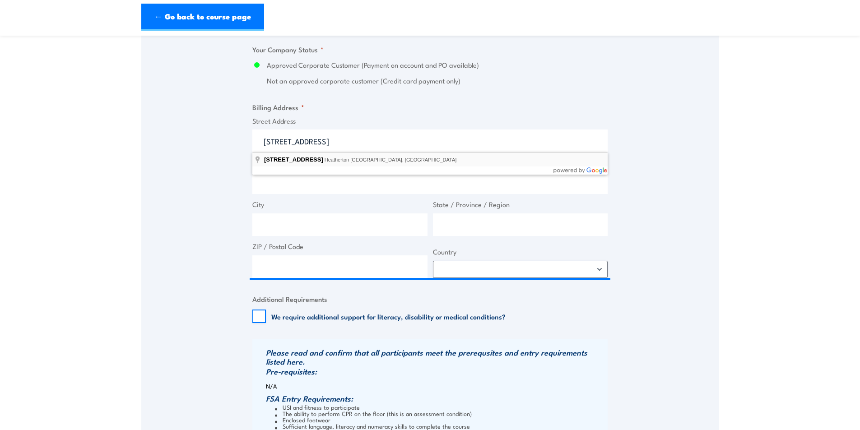
type input "50-52 Sunmore Close, Heatherton VIC, Australia"
type input "50 Sunmore Cl"
type input "Heatherton"
type input "Victoria"
type input "3202"
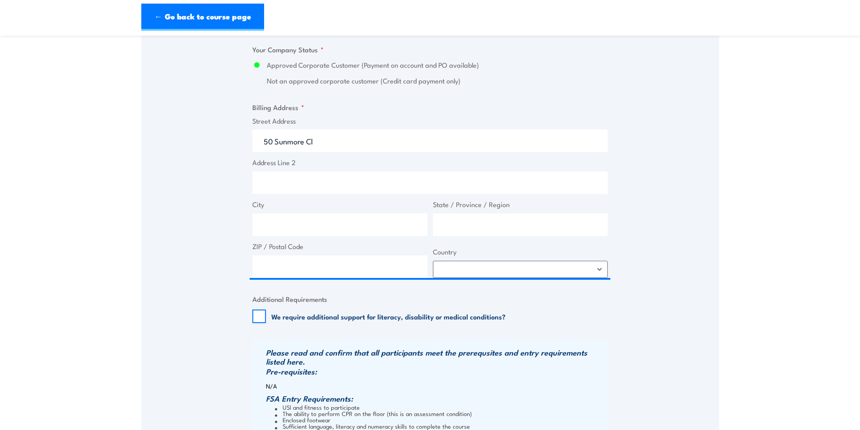
select select "Australia"
click at [204, 186] on div "Speak to a specialist CALL 1300 885 530 CALL 1300 885 530 " * " indicates requi…" at bounding box center [430, 43] width 578 height 1036
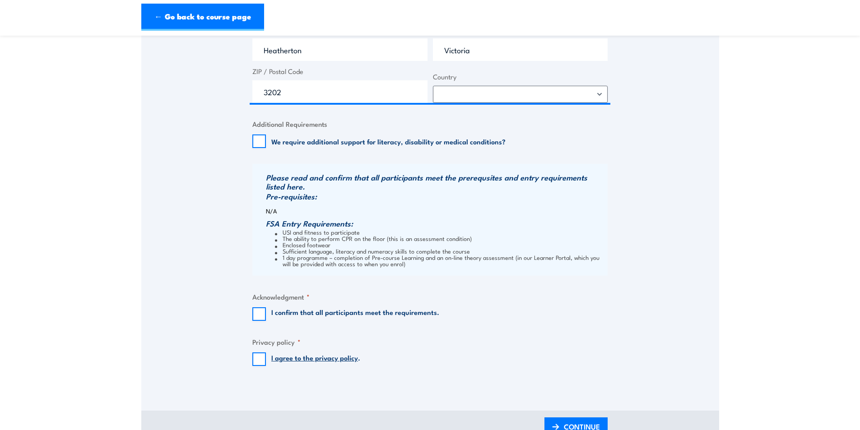
scroll to position [812, 0]
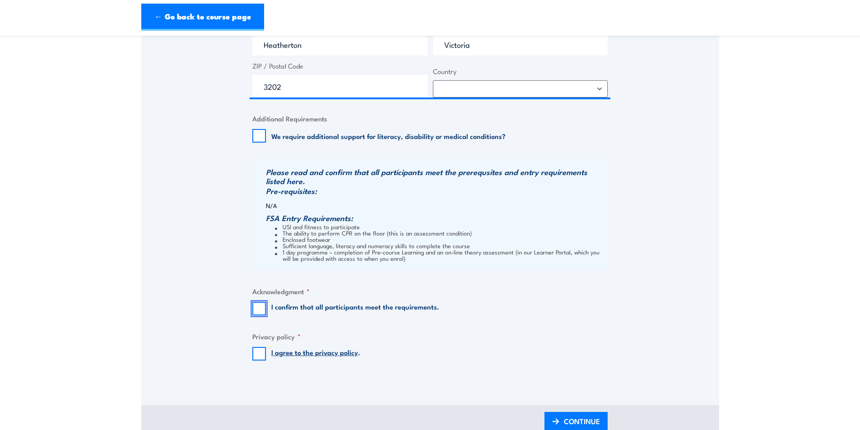
click at [259, 309] on input "I confirm that all participants meet the requirements." at bounding box center [259, 309] width 14 height 14
checkbox input "true"
click at [261, 355] on input "I agree to the privacy policy ." at bounding box center [259, 354] width 14 height 14
checkbox input "true"
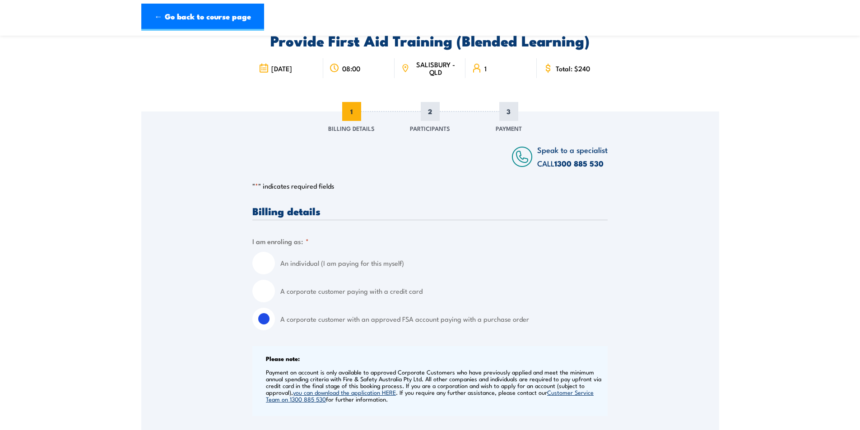
scroll to position [0, 0]
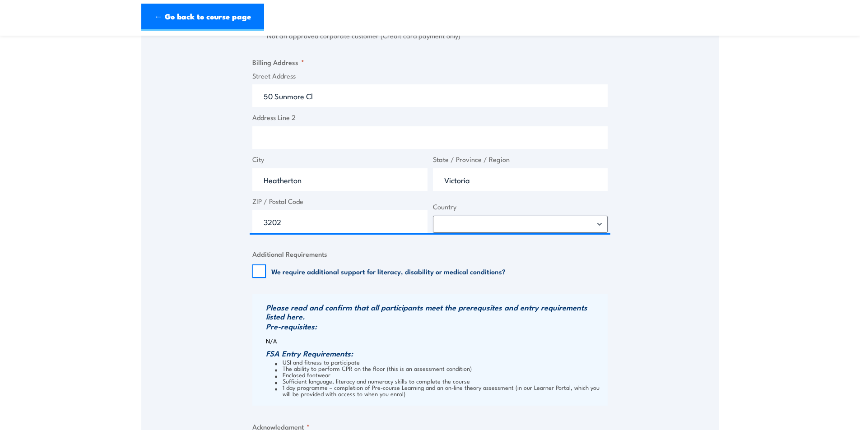
scroll to position [857, 0]
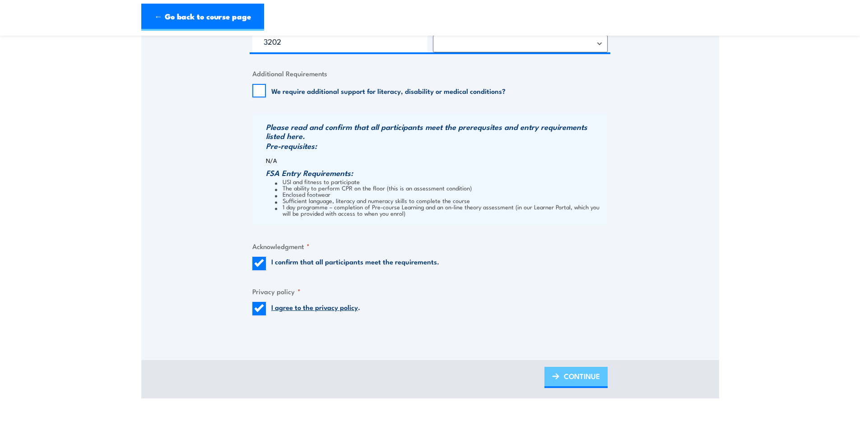
click at [568, 372] on span "CONTINUE" at bounding box center [582, 376] width 36 height 24
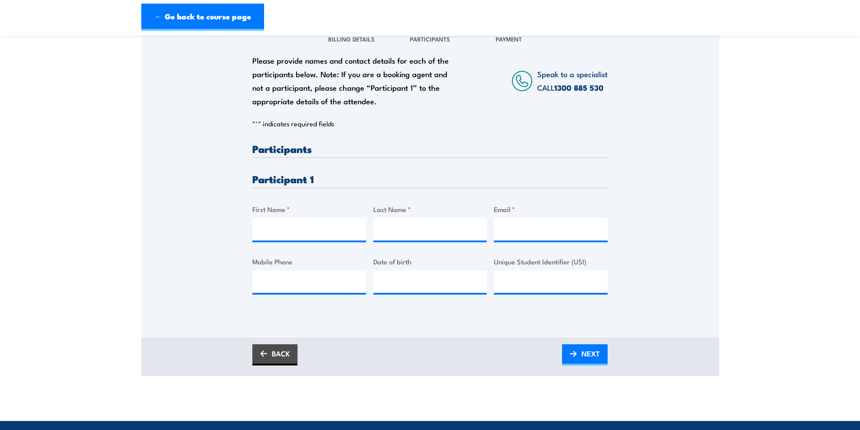
scroll to position [135, 0]
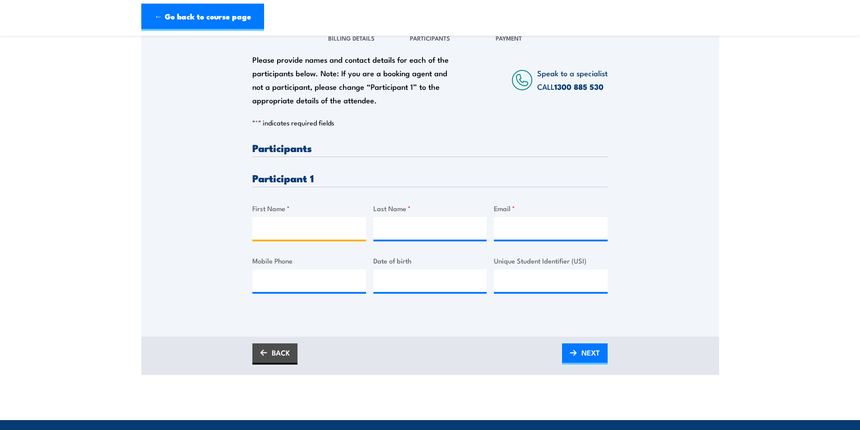
click at [303, 228] on input "First Name *" at bounding box center [309, 228] width 114 height 23
type input "Andrew"
click at [413, 233] on input "Last Name *" at bounding box center [430, 228] width 114 height 23
paste input "Dickson"
type input "Dickson"
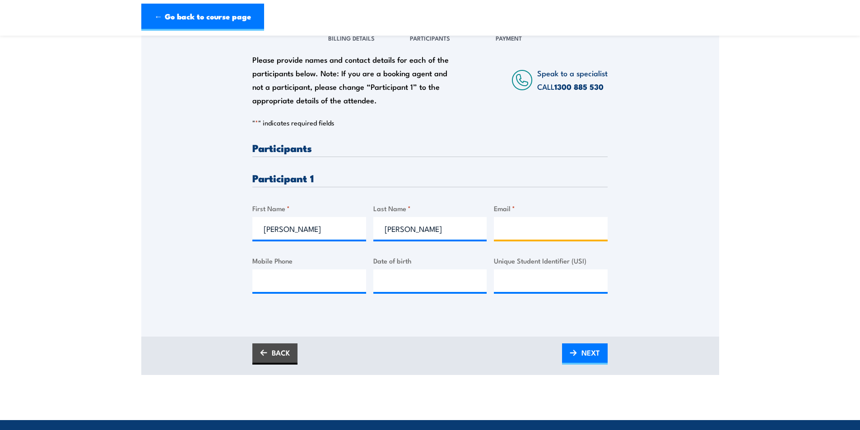
click at [512, 224] on input "Email *" at bounding box center [551, 228] width 114 height 23
click at [536, 223] on input "Email *" at bounding box center [551, 228] width 114 height 23
paste input "trins@hotmail.com"
type input "trins@hotmail.com"
drag, startPoint x: 310, startPoint y: 291, endPoint x: 305, endPoint y: 286, distance: 6.7
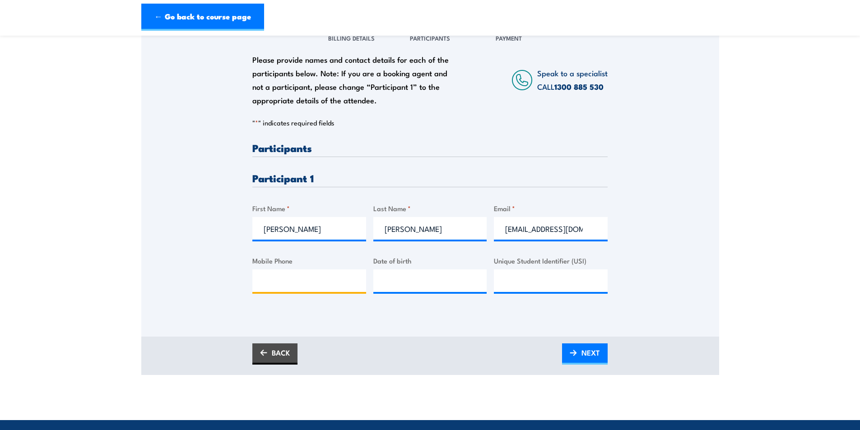
click at [310, 291] on input "Mobile Phone" at bounding box center [309, 280] width 114 height 23
click at [274, 280] on input "Mobile Phone" at bounding box center [309, 280] width 114 height 23
paste input "0468800373"
type input "0468800373"
type input "__/__/____"
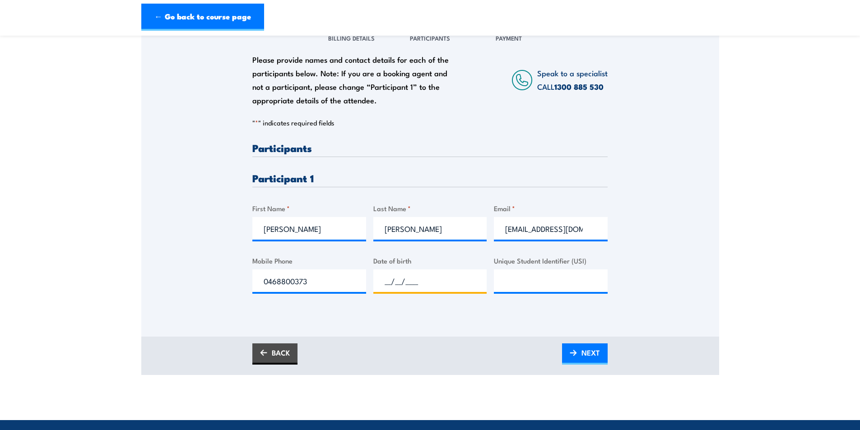
click at [403, 282] on input "__/__/____" at bounding box center [430, 280] width 114 height 23
type input "18/04/1983"
click at [368, 314] on div "Please provide names and contact details for each of the participants below. No…" at bounding box center [430, 178] width 578 height 315
click at [519, 278] on input "Unique Student Identifier (USI)" at bounding box center [551, 280] width 114 height 23
click at [505, 279] on input "Unique Student Identifier (USI)" at bounding box center [551, 280] width 114 height 23
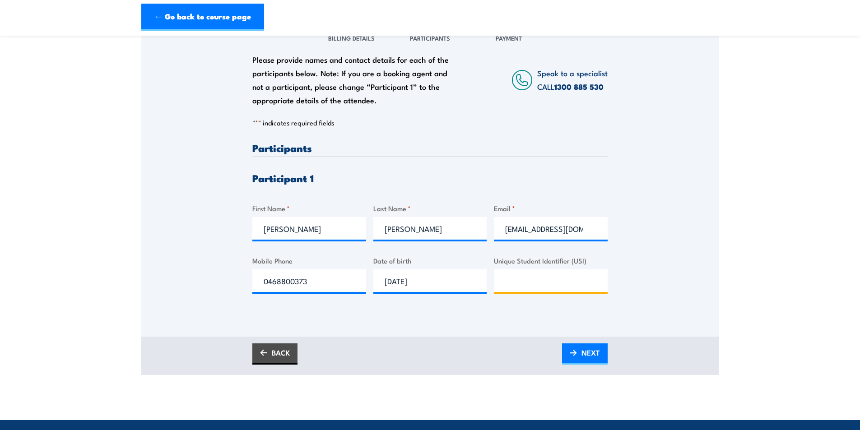
paste input "DRTCVY8ADR"
type input "DRTCVY8ADR"
click at [454, 316] on div "Please provide names and contact details for each of the participants below. No…" at bounding box center [430, 178] width 578 height 315
click at [585, 357] on span "NEXT" at bounding box center [590, 353] width 19 height 24
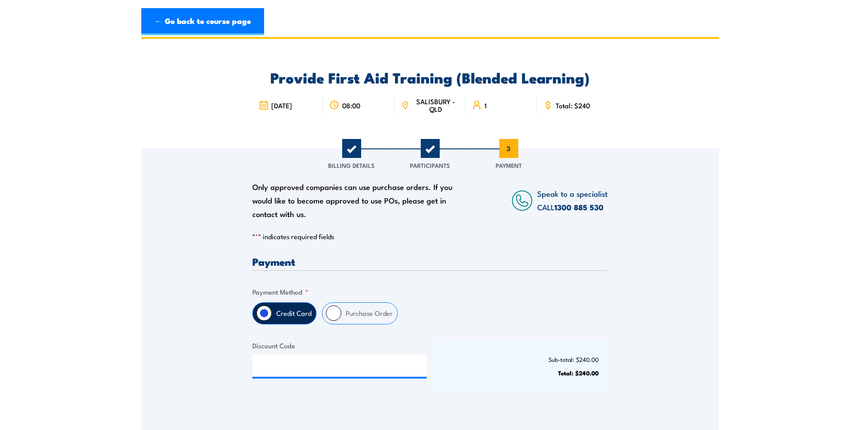
scroll to position [0, 0]
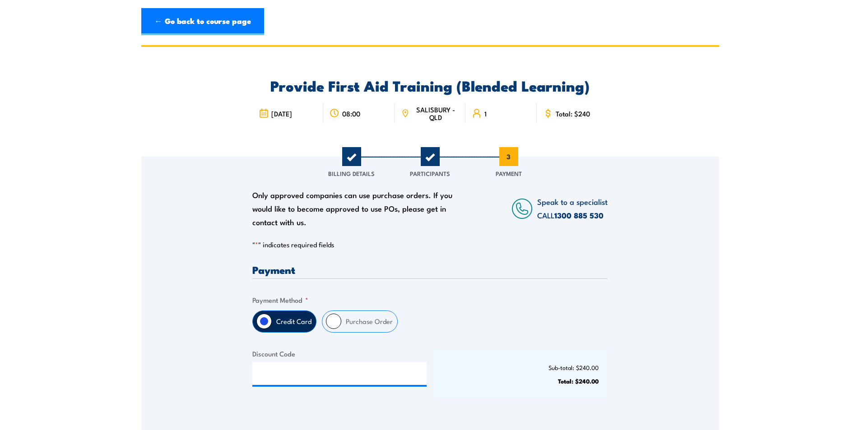
click at [345, 319] on label "Purchase Order" at bounding box center [369, 321] width 56 height 21
click at [341, 319] on input "Purchase Order" at bounding box center [333, 321] width 15 height 15
radio input "true"
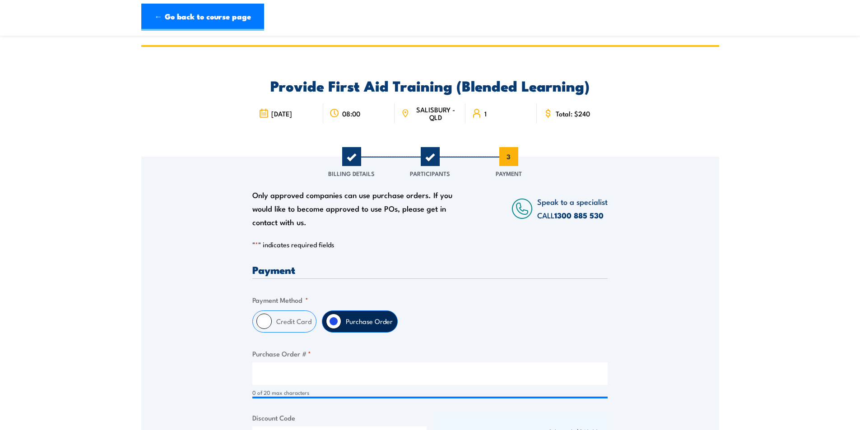
scroll to position [226, 0]
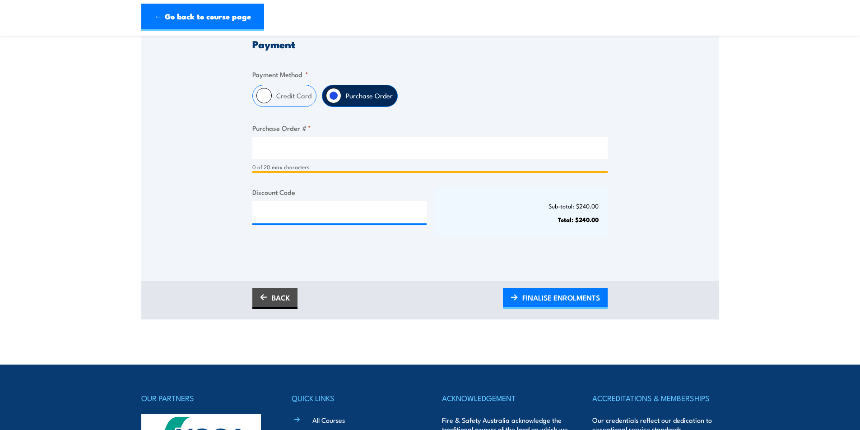
click at [287, 151] on input "Purchase Order # *" at bounding box center [429, 148] width 355 height 23
type input "PO0004"
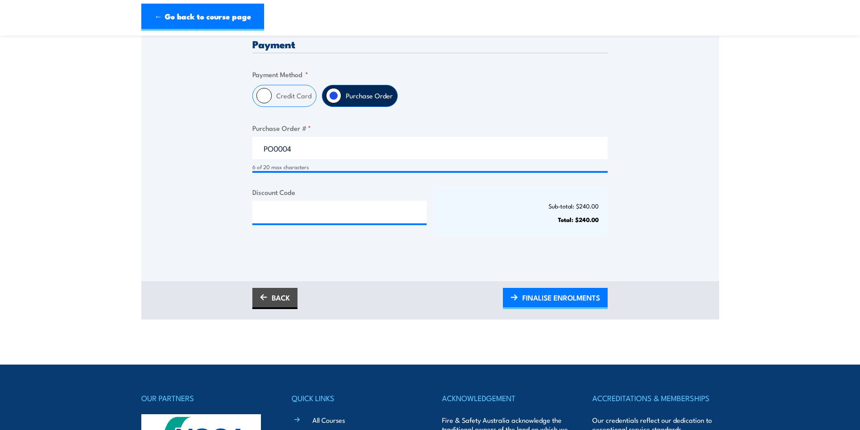
click at [159, 178] on div "Only approved companies can use purchase orders. If you would like to become ap…" at bounding box center [430, 93] width 578 height 325
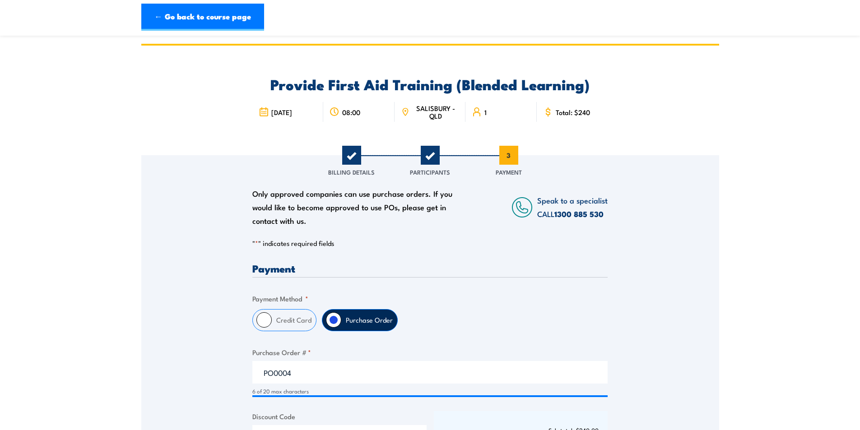
scroll to position [0, 0]
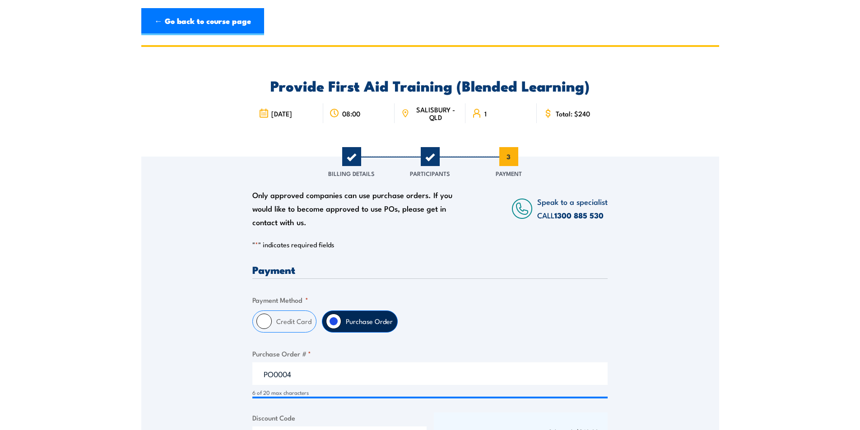
click at [411, 242] on p "" * " indicates required fields" at bounding box center [429, 244] width 355 height 9
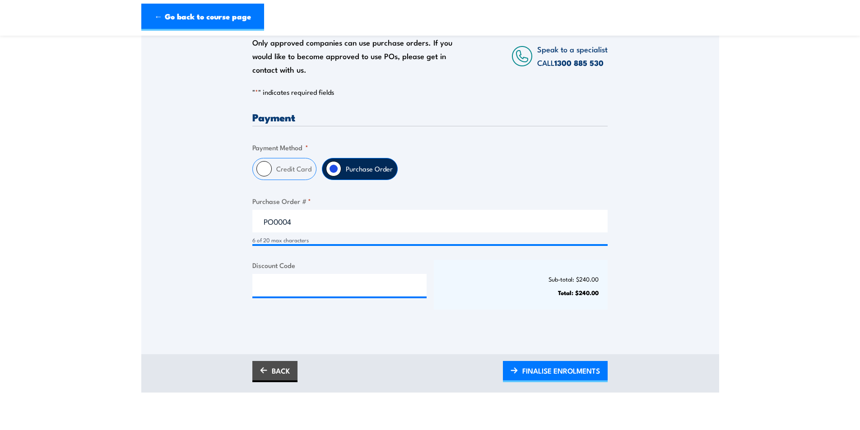
scroll to position [226, 0]
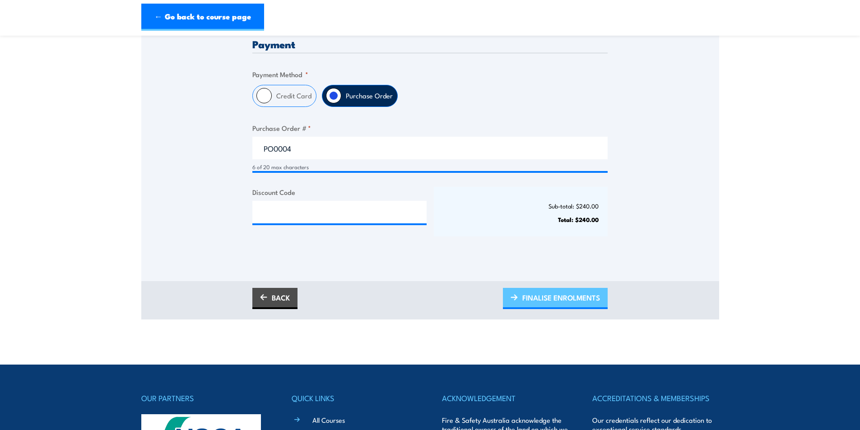
click at [532, 293] on span "FINALISE ENROLMENTS" at bounding box center [561, 298] width 78 height 24
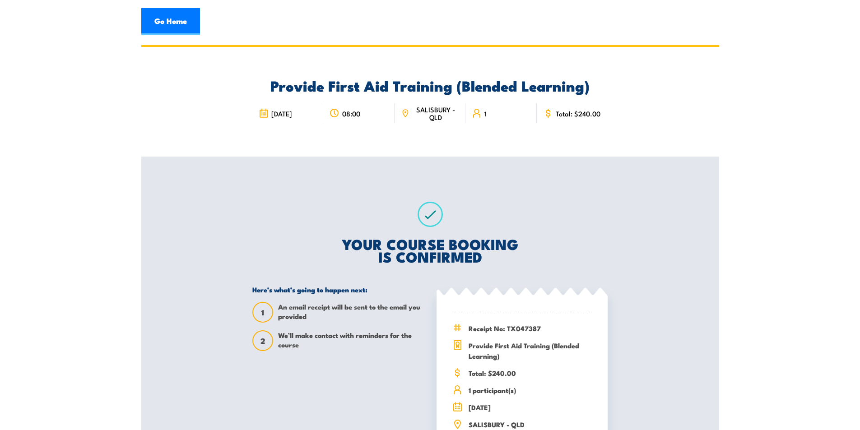
scroll to position [45, 0]
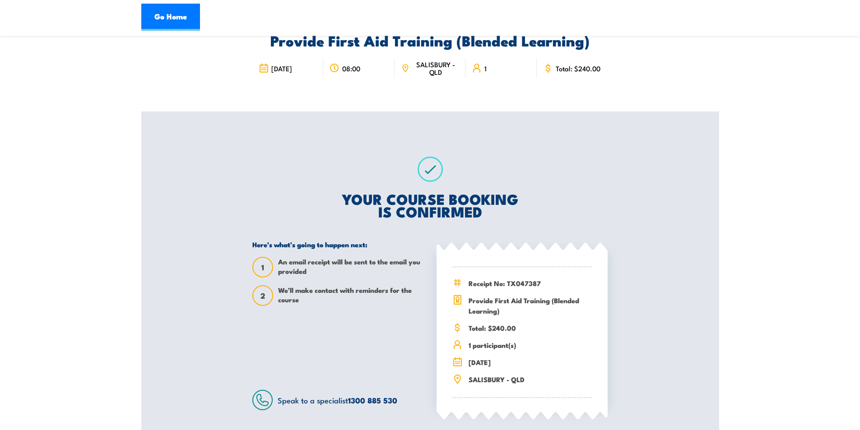
click at [763, 253] on section "Provide First Aid Training (Blended Learning) 08:00" at bounding box center [430, 227] width 860 height 455
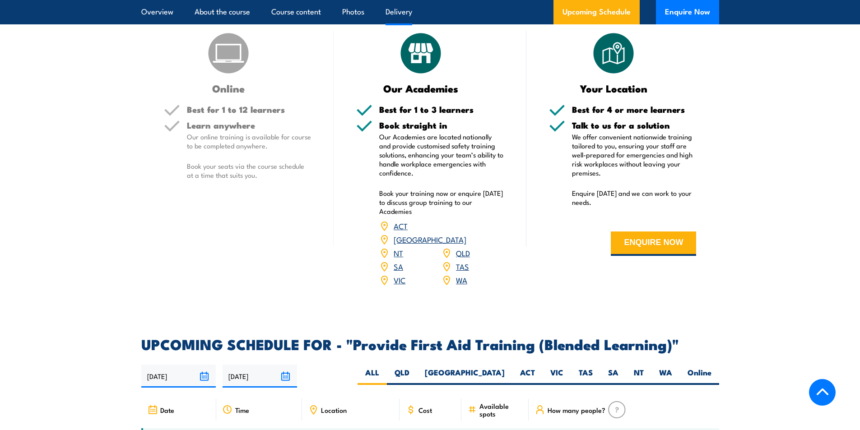
scroll to position [1670, 0]
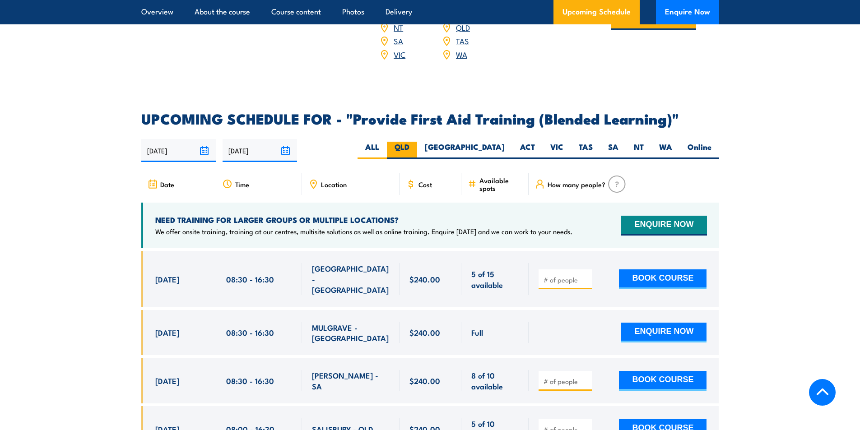
click at [417, 153] on label "QLD" at bounding box center [402, 151] width 30 height 18
click at [415, 148] on input "QLD" at bounding box center [412, 145] width 6 height 6
radio input "true"
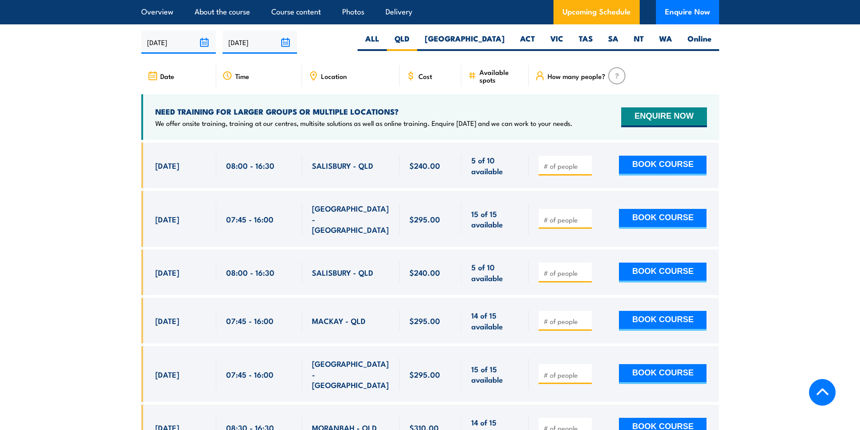
scroll to position [1788, 0]
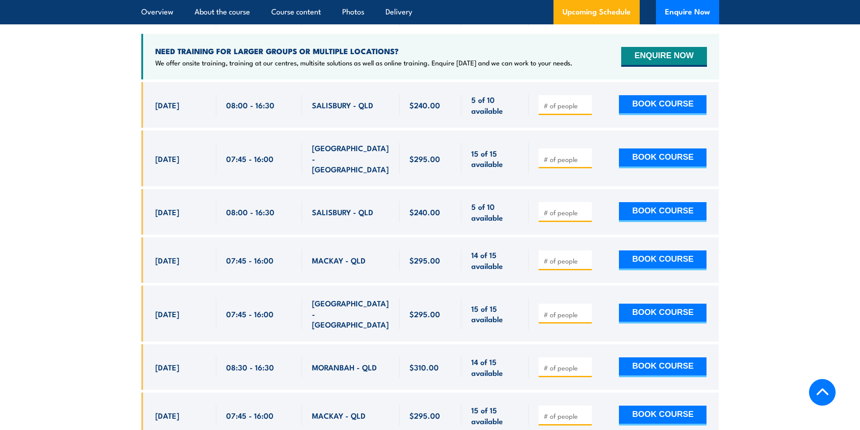
scroll to position [1839, 0]
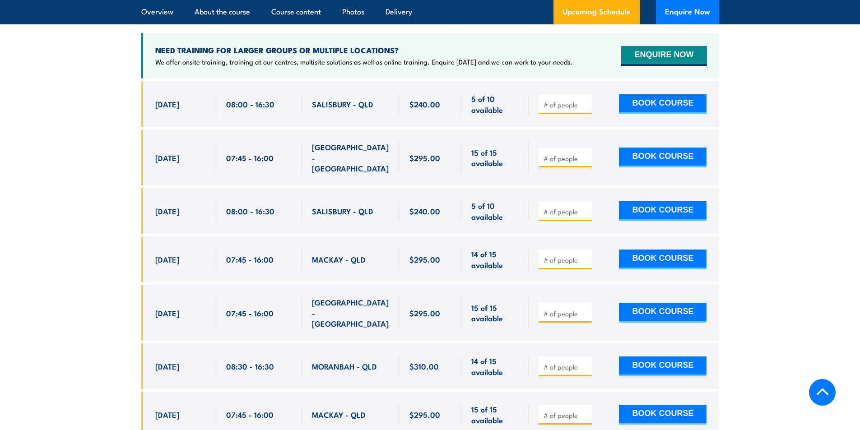
click at [194, 217] on div "[DATE]" at bounding box center [180, 210] width 51 height 21
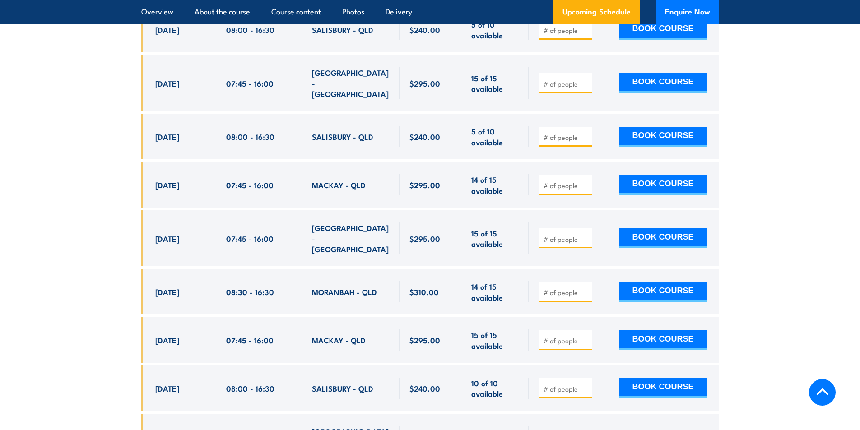
scroll to position [1930, 0]
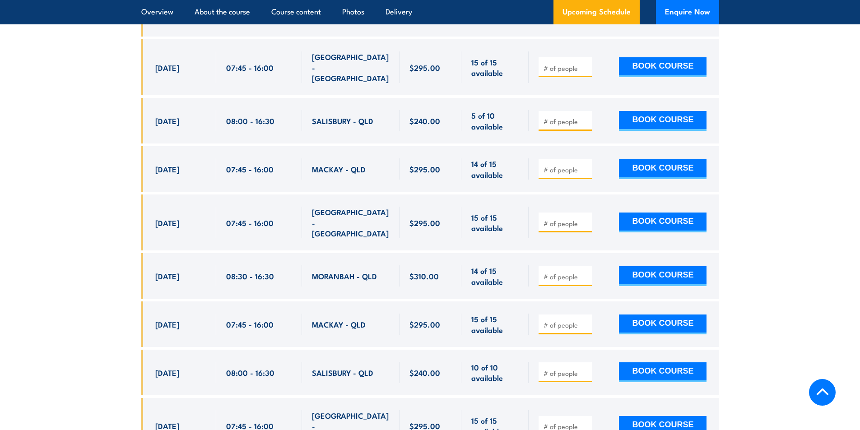
click at [157, 367] on span "[DATE]" at bounding box center [167, 372] width 24 height 10
click at [303, 195] on div "[GEOGRAPHIC_DATA] - [GEOGRAPHIC_DATA]" at bounding box center [350, 223] width 97 height 56
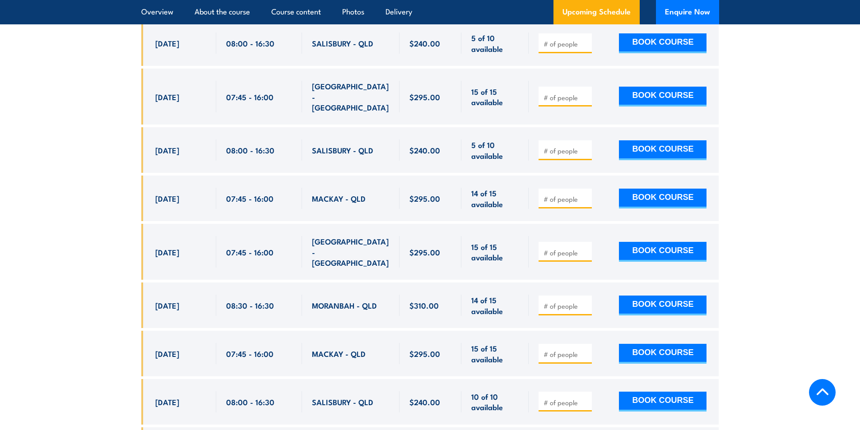
scroll to position [1885, 0]
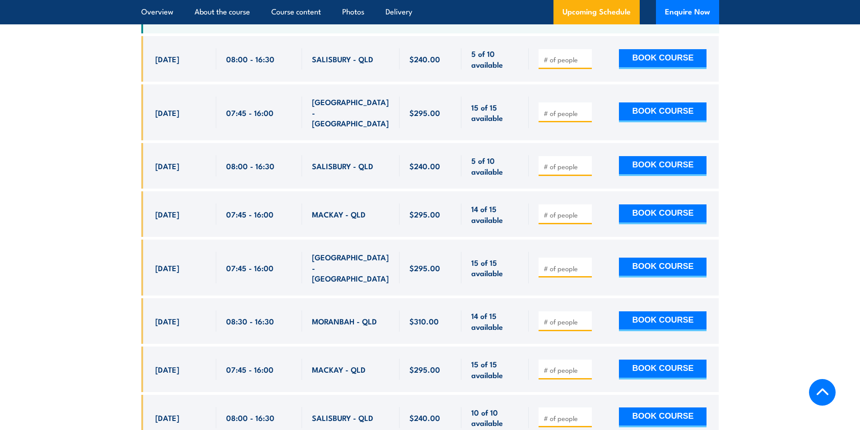
click at [33, 188] on section "UPCOMING SCHEDULE FOR - "Provide First Aid Training (Blended Learning)" [DATE] …" at bounding box center [430, 427] width 860 height 1060
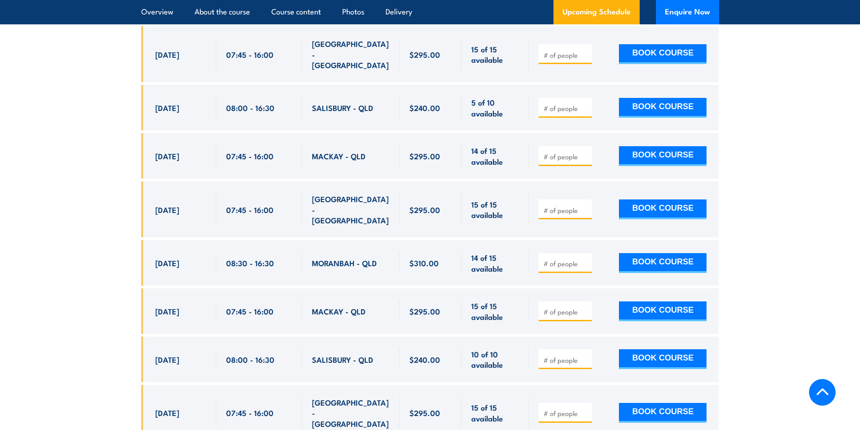
scroll to position [1930, 0]
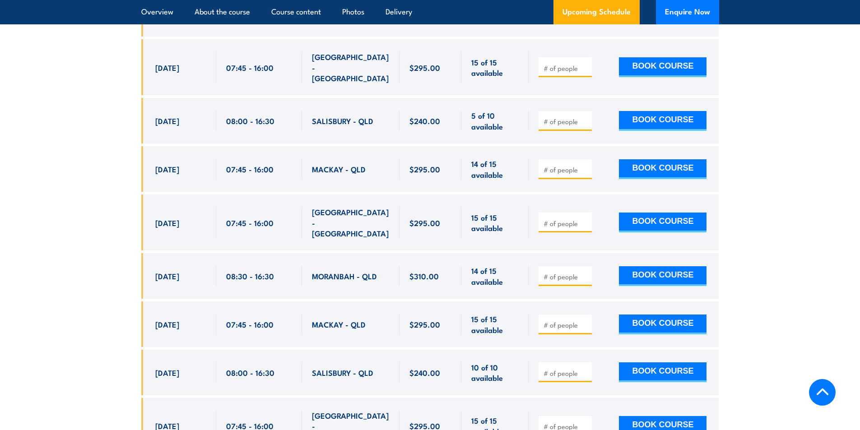
click at [88, 164] on section "UPCOMING SCHEDULE FOR - "Provide First Aid Training (Blended Learning)" [DATE] …" at bounding box center [430, 382] width 860 height 1060
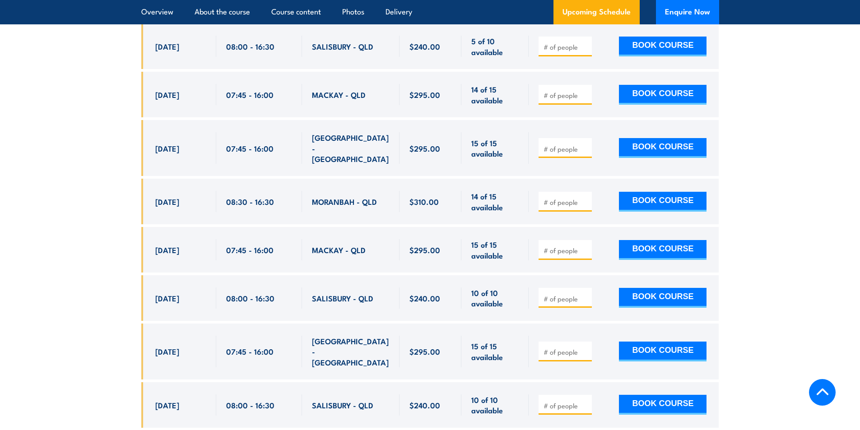
scroll to position [2020, 0]
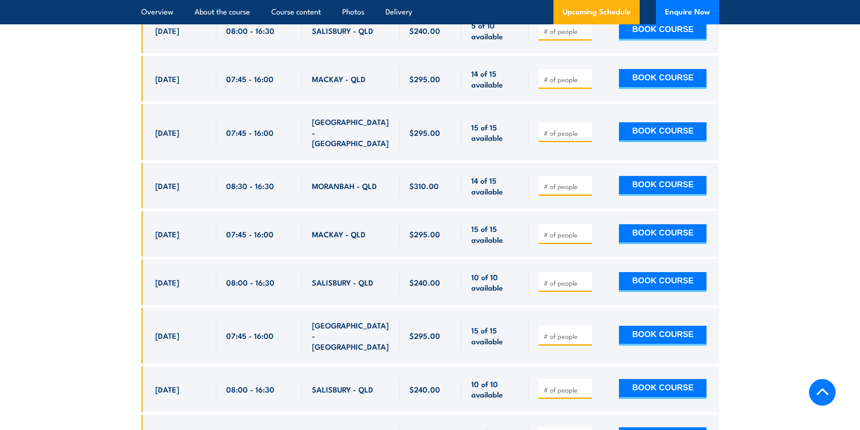
click at [153, 272] on div "[DATE] 08:00 - 08:00" at bounding box center [178, 282] width 75 height 46
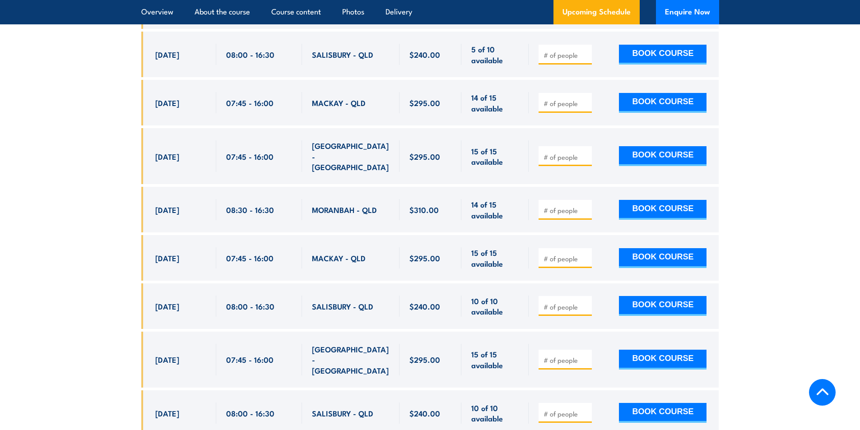
scroll to position [1975, 0]
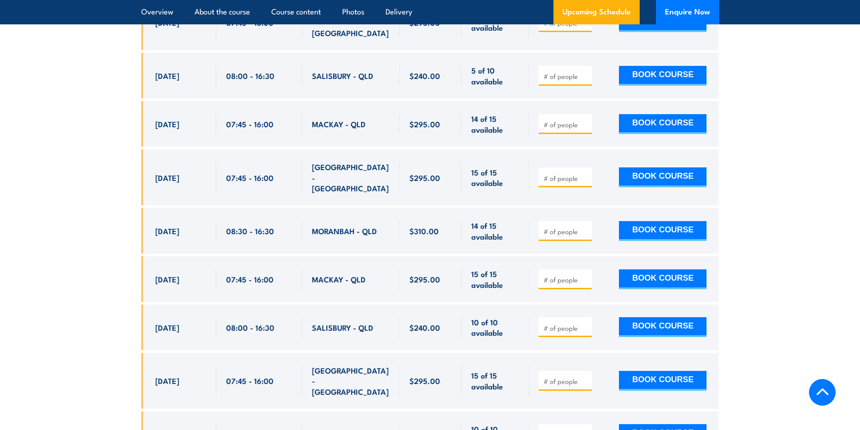
drag, startPoint x: 156, startPoint y: 315, endPoint x: 505, endPoint y: 313, distance: 349.3
click at [505, 313] on div "[DATE] 08:00 - 08:00" at bounding box center [430, 328] width 578 height 46
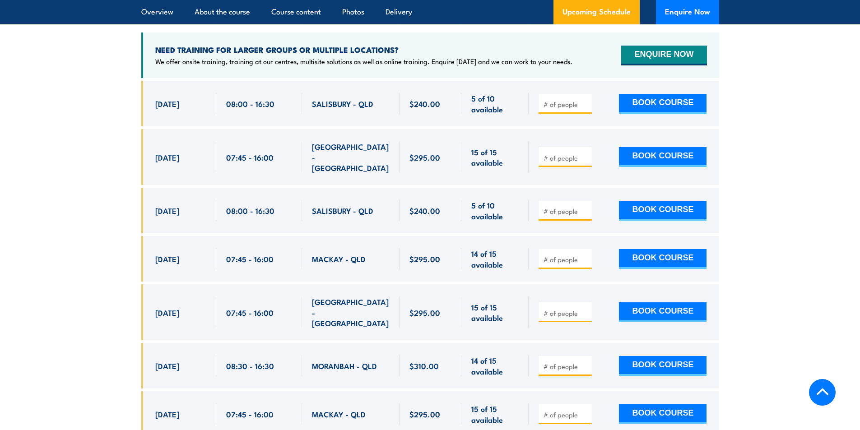
scroll to position [1839, 0]
click at [228, 208] on span "08:00 - 16:30" at bounding box center [250, 211] width 48 height 10
drag, startPoint x: 150, startPoint y: 208, endPoint x: 497, endPoint y: 220, distance: 347.3
click at [497, 220] on div "[DATE] 08:00 - 08:00" at bounding box center [430, 211] width 578 height 46
